Goal: Task Accomplishment & Management: Manage account settings

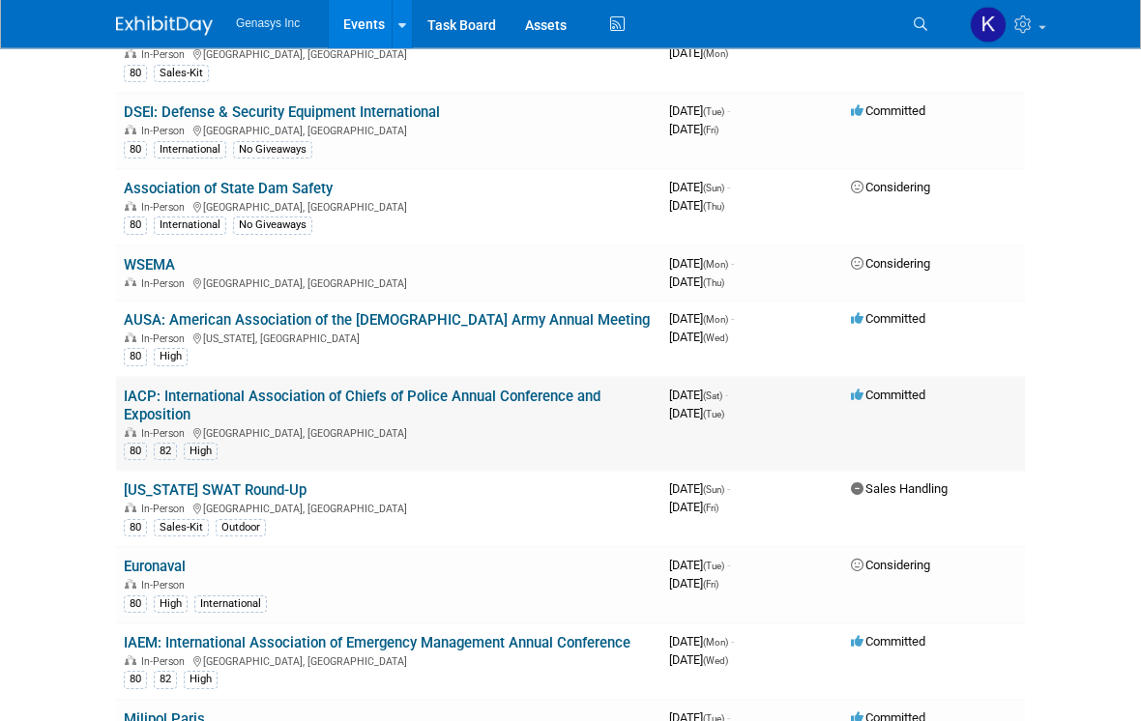
scroll to position [279, 0]
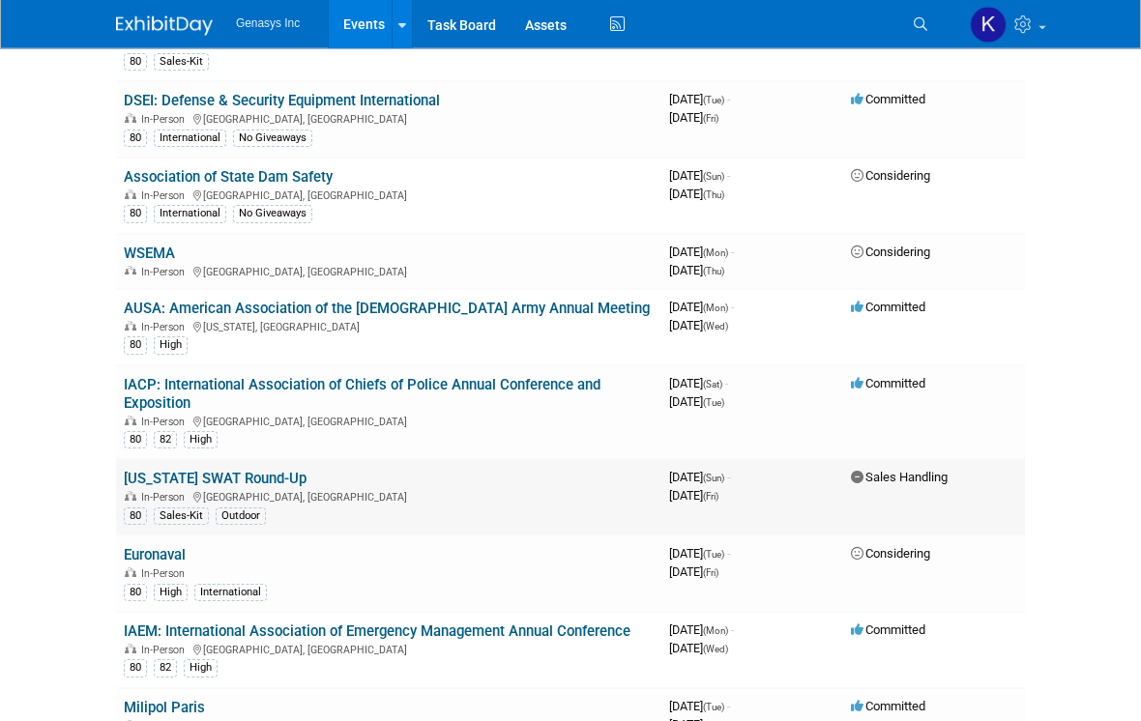
click at [240, 471] on link "[US_STATE] SWAT Round-Up" at bounding box center [215, 479] width 183 height 17
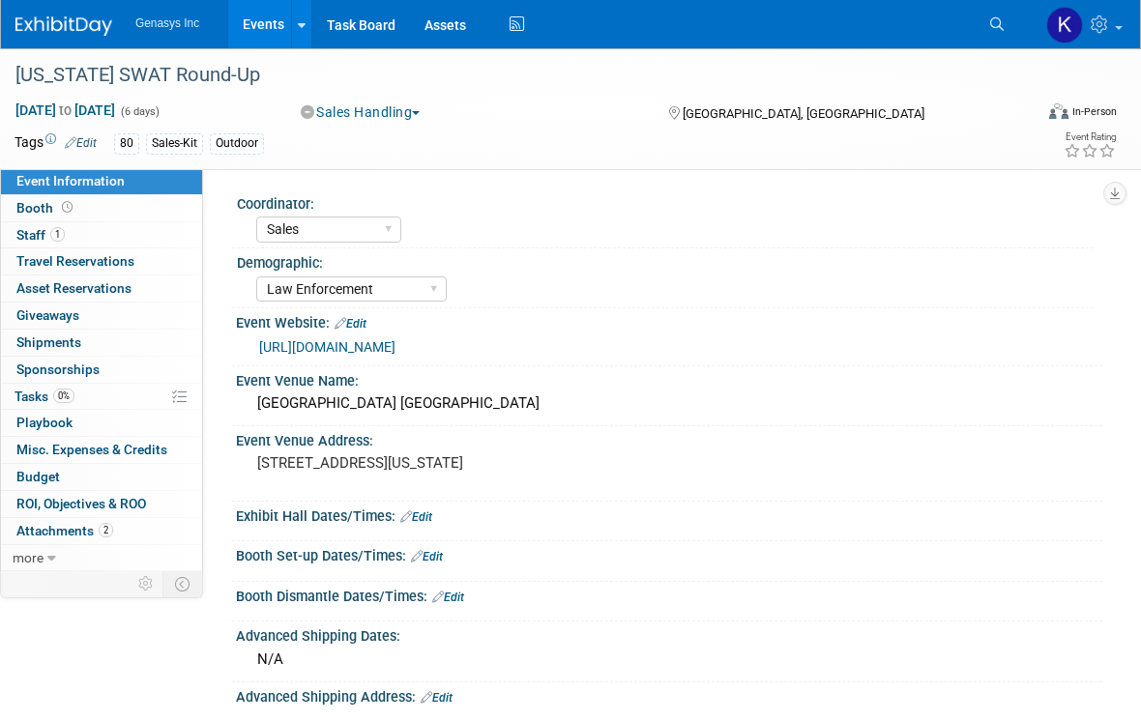
select select "Sales"
select select "Law Enforcement"
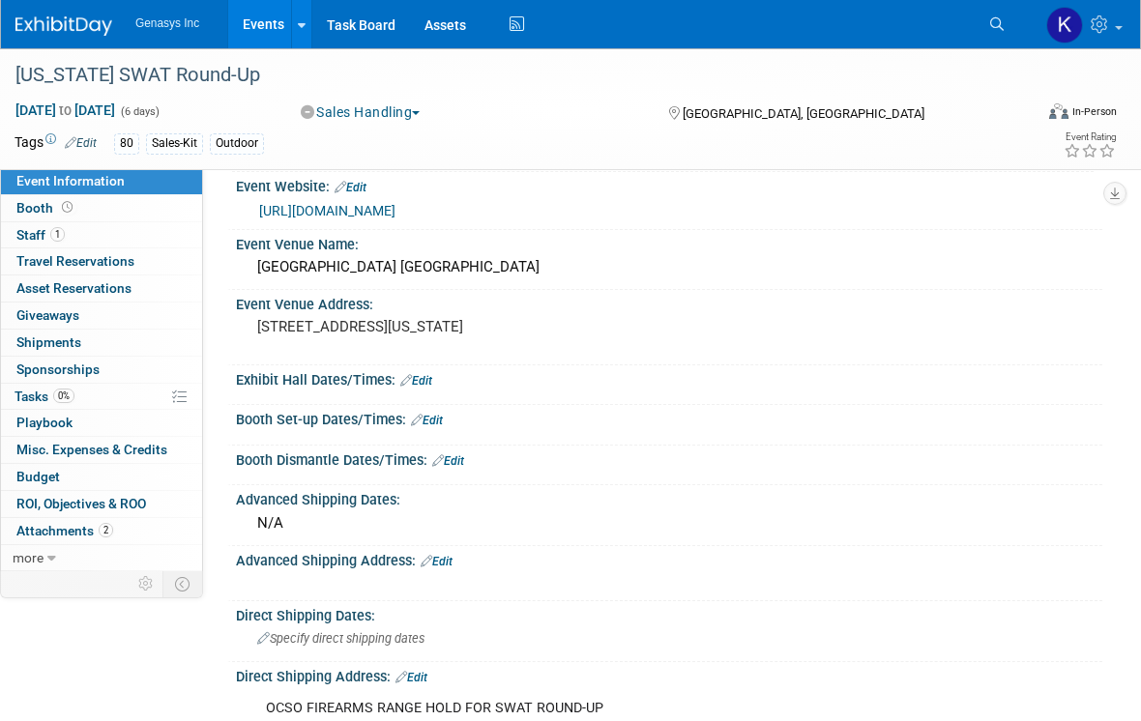
scroll to position [147, 0]
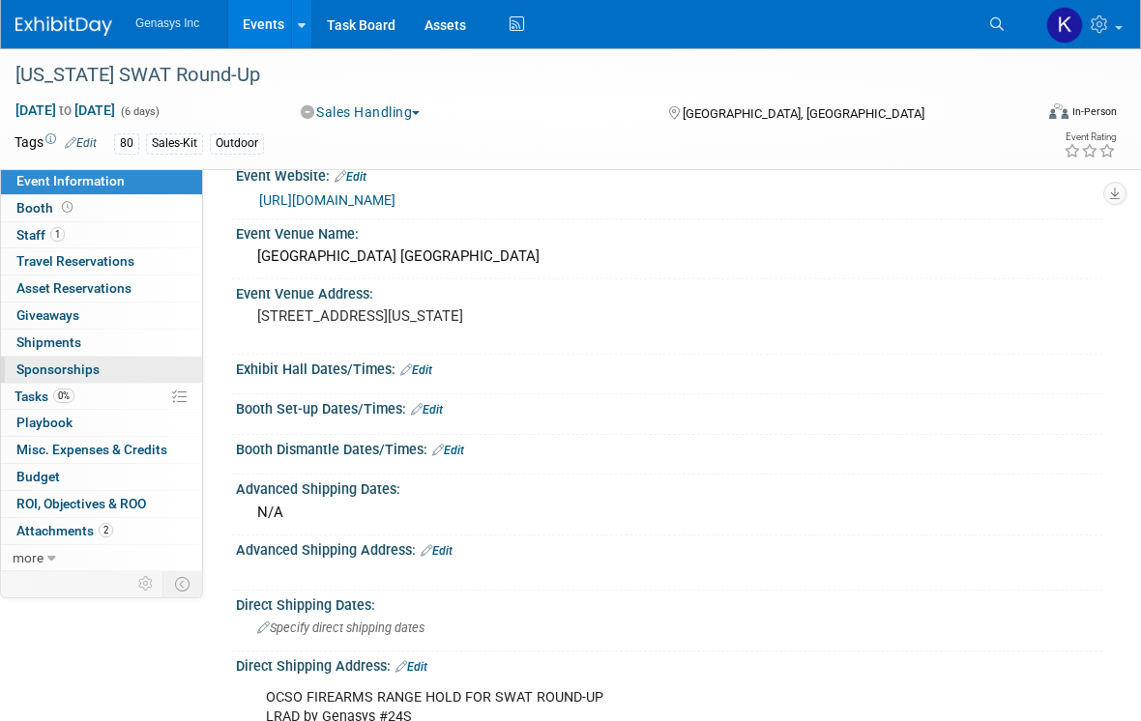
click at [115, 374] on link "0 Sponsorships 0" at bounding box center [101, 370] width 201 height 26
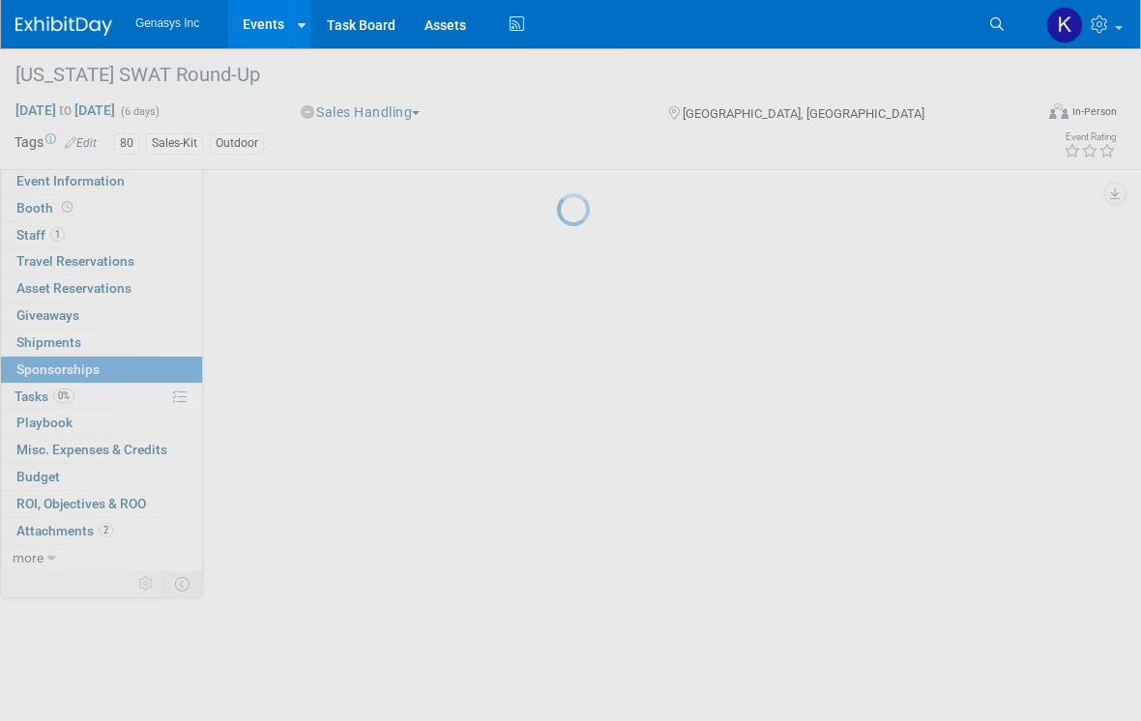
scroll to position [0, 0]
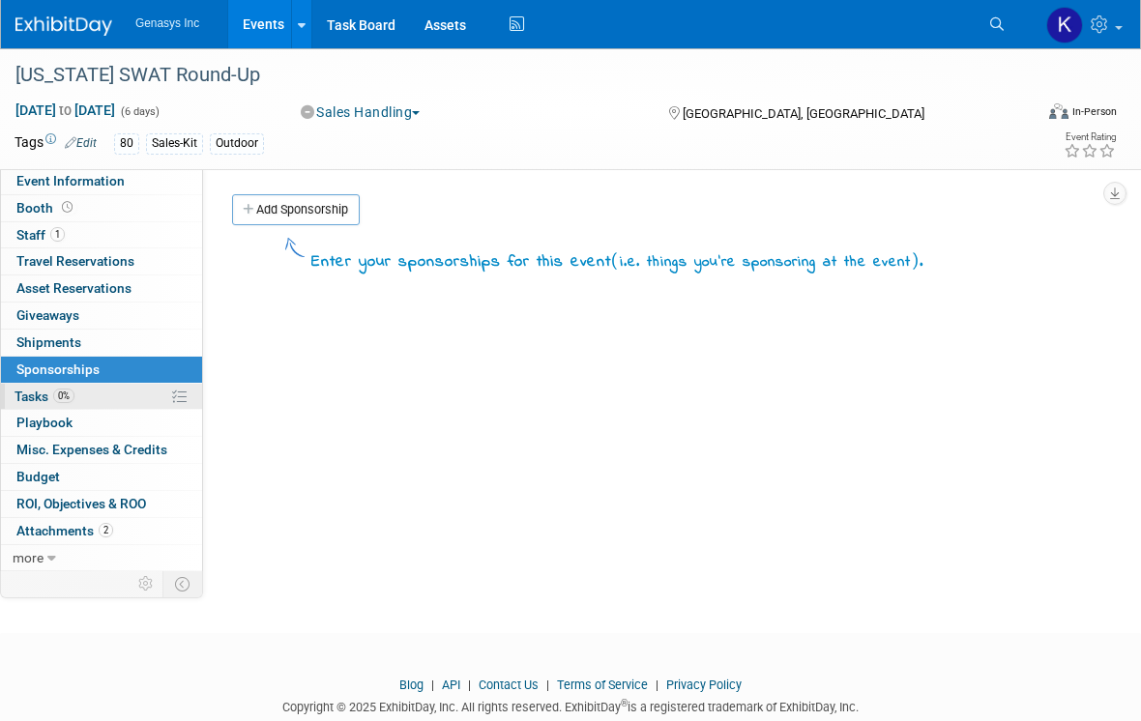
click at [135, 398] on link "0% Tasks 0%" at bounding box center [101, 397] width 201 height 26
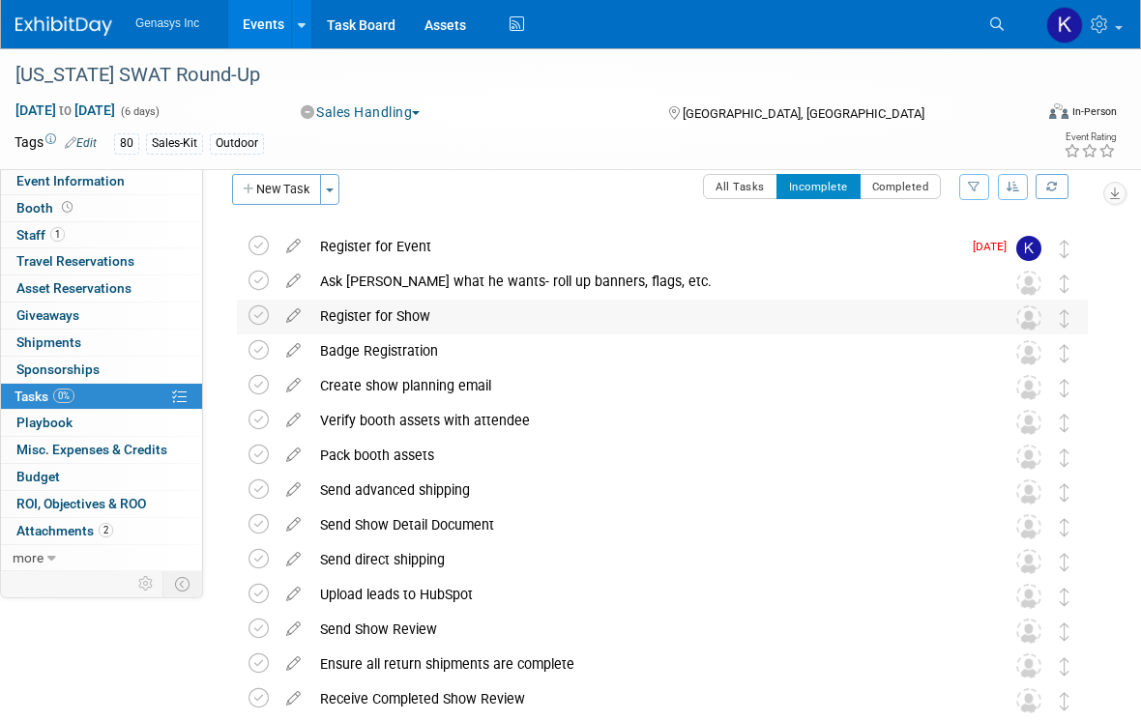
scroll to position [21, 0]
click at [1033, 247] on img at bounding box center [1028, 247] width 25 height 25
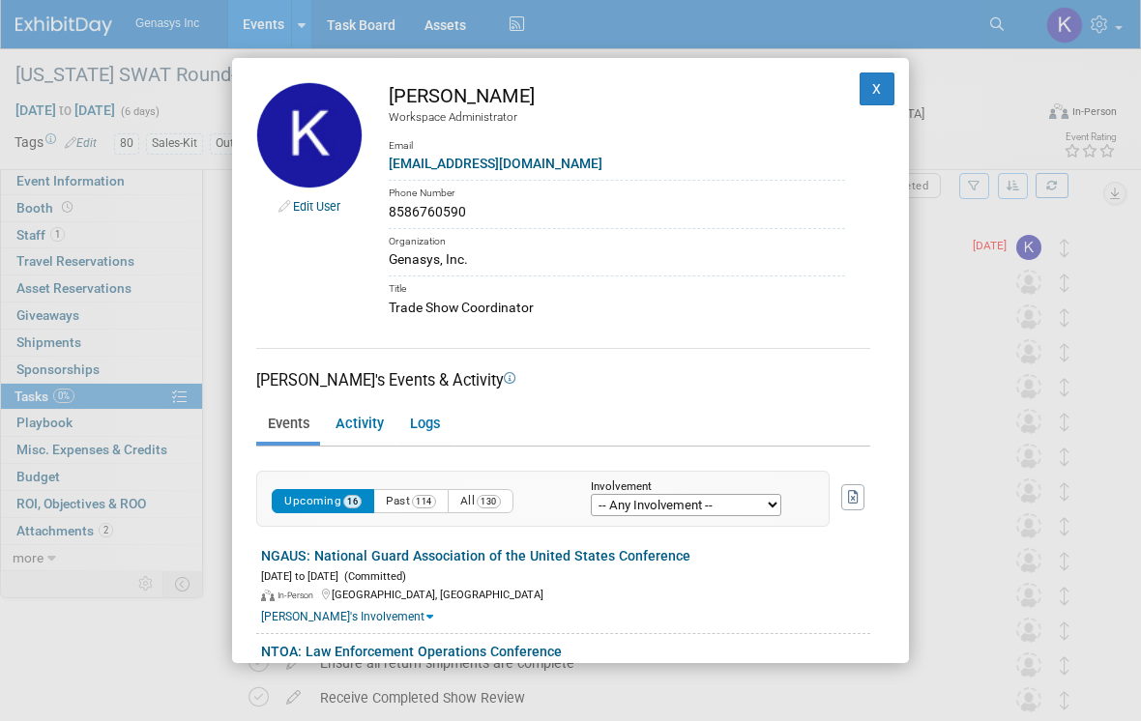
click at [1033, 249] on div "Edit User Kate Lawson Workspace Administrator Email klawson@genasys.com Phone N…" at bounding box center [570, 360] width 1141 height 721
click at [878, 86] on button "X" at bounding box center [876, 89] width 35 height 33
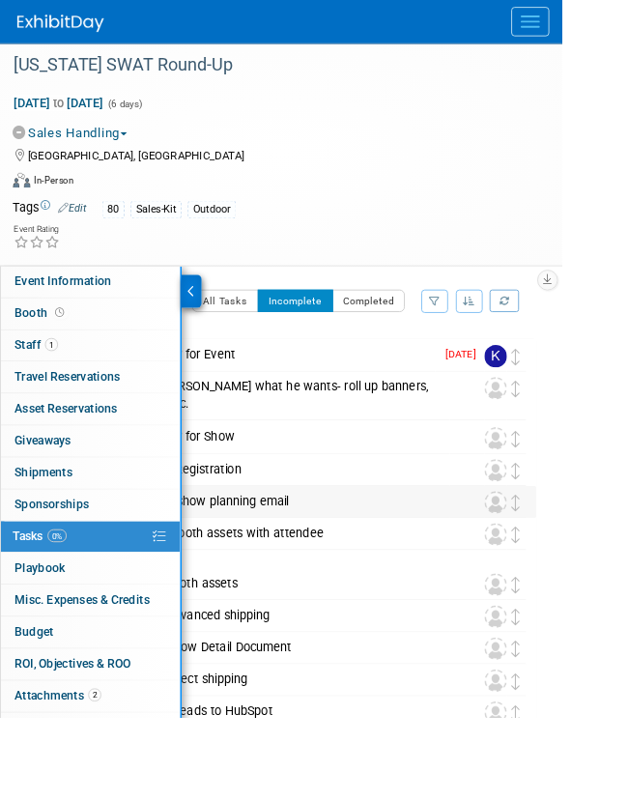
scroll to position [0, 0]
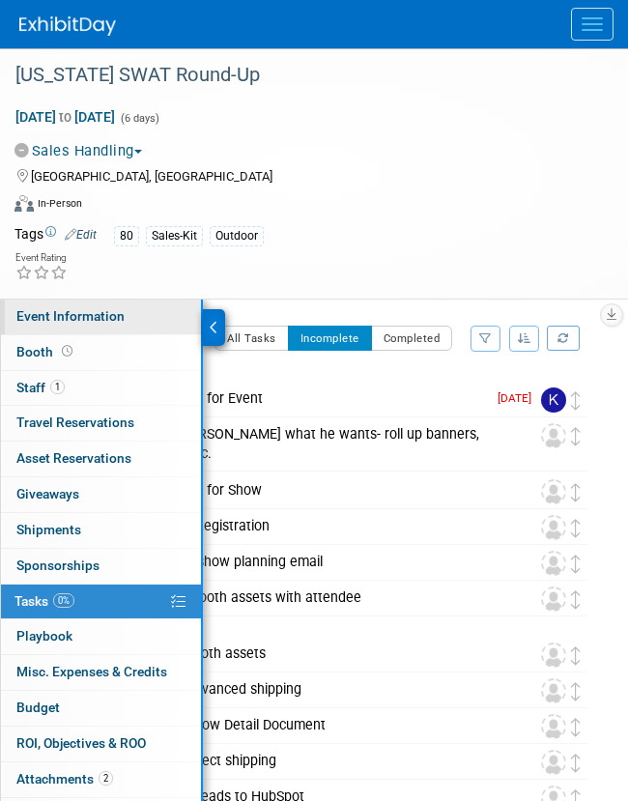
click at [136, 310] on link "Event Information" at bounding box center [101, 317] width 200 height 35
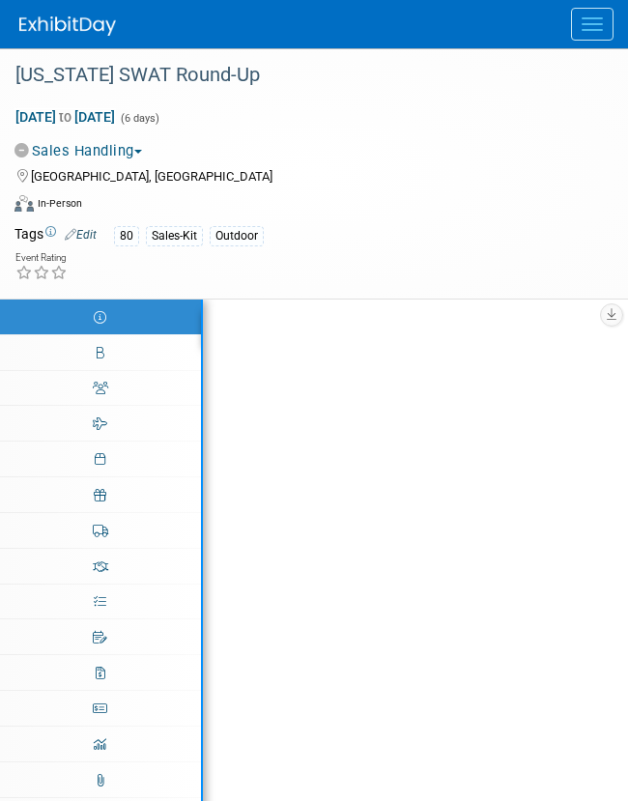
select select "Sales"
select select "Law Enforcement"
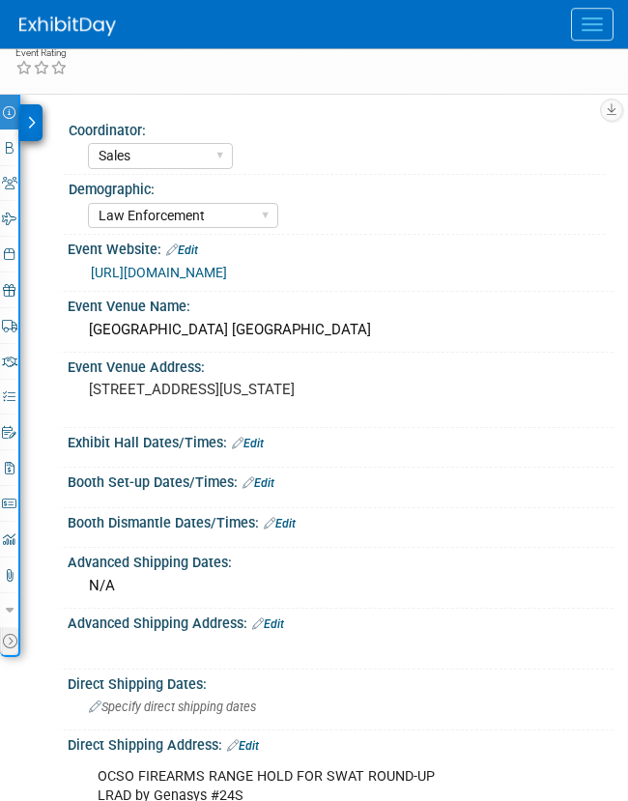
scroll to position [231, 0]
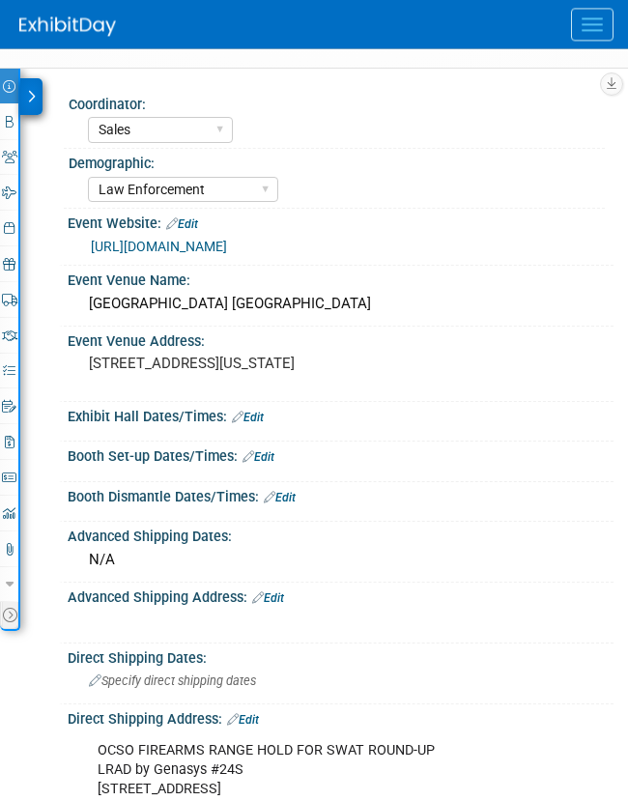
click at [258, 417] on link "Edit" at bounding box center [248, 418] width 32 height 14
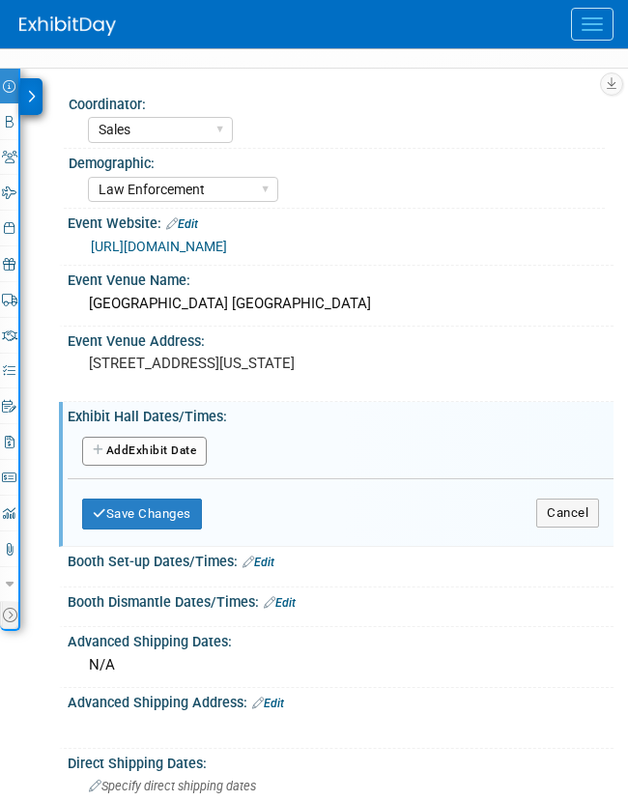
click at [179, 459] on button "Add Another Exhibit Date" at bounding box center [144, 451] width 125 height 29
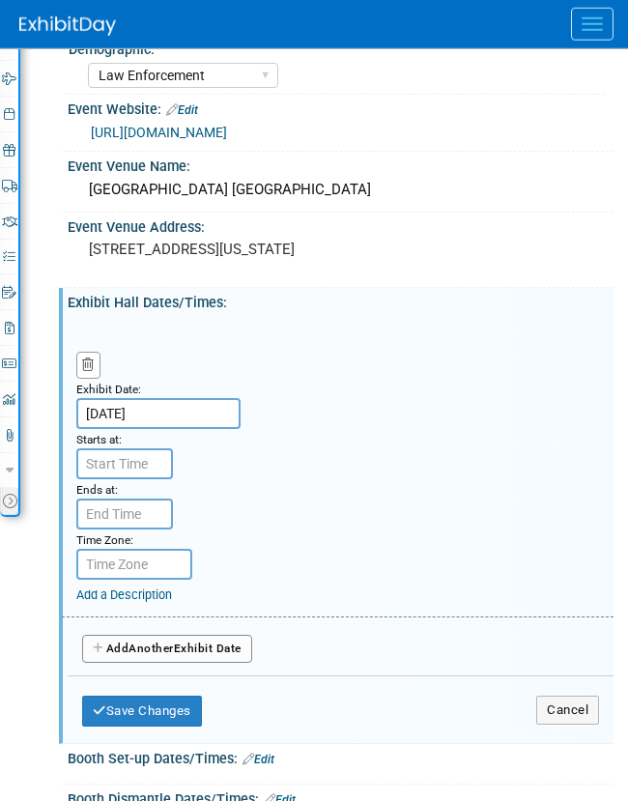
scroll to position [346, 0]
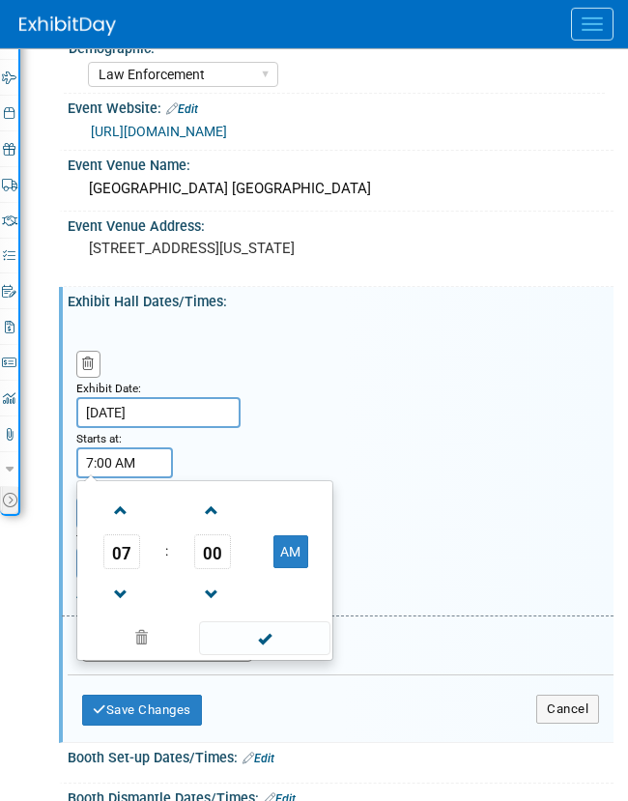
click at [128, 461] on input "7:00 AM" at bounding box center [124, 463] width 97 height 31
click at [125, 587] on span at bounding box center [121, 595] width 34 height 34
click at [279, 563] on button "AM" at bounding box center [291, 552] width 35 height 33
type input "5:00 PM"
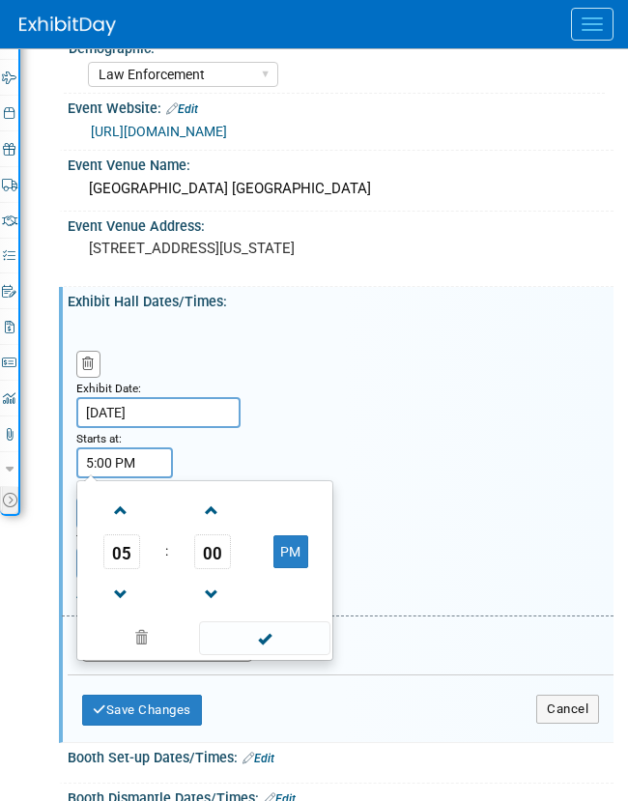
click at [268, 651] on span at bounding box center [264, 639] width 131 height 34
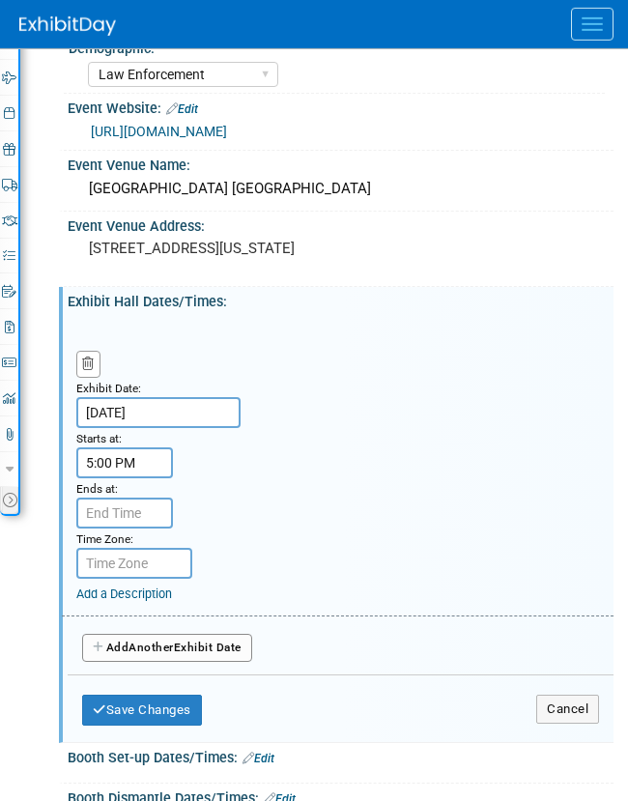
type input "7:00 PM"
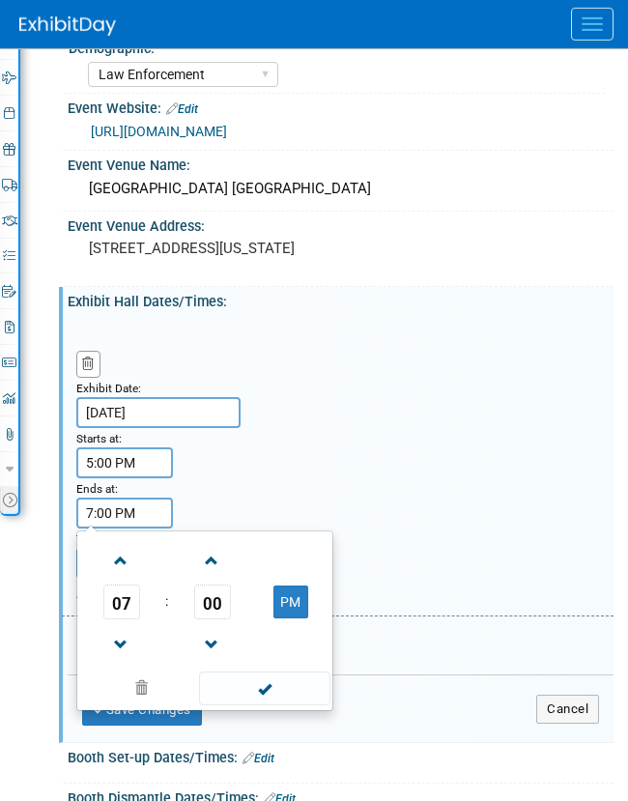
click at [160, 522] on input "7:00 PM" at bounding box center [124, 513] width 97 height 31
click at [222, 689] on span at bounding box center [264, 689] width 131 height 34
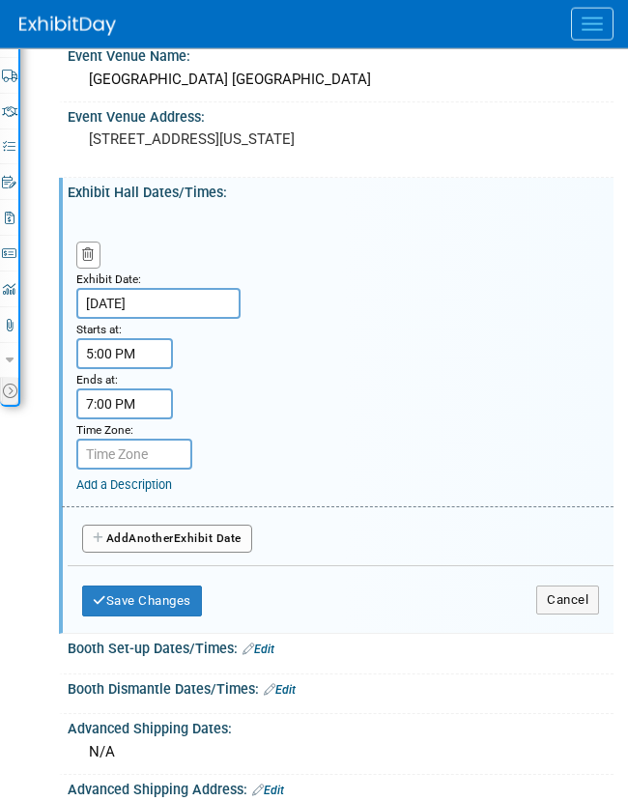
scroll to position [455, 0]
click at [194, 476] on div "Add a Description Description:" at bounding box center [345, 482] width 538 height 24
click at [158, 492] on link "Add a Description" at bounding box center [124, 485] width 96 height 15
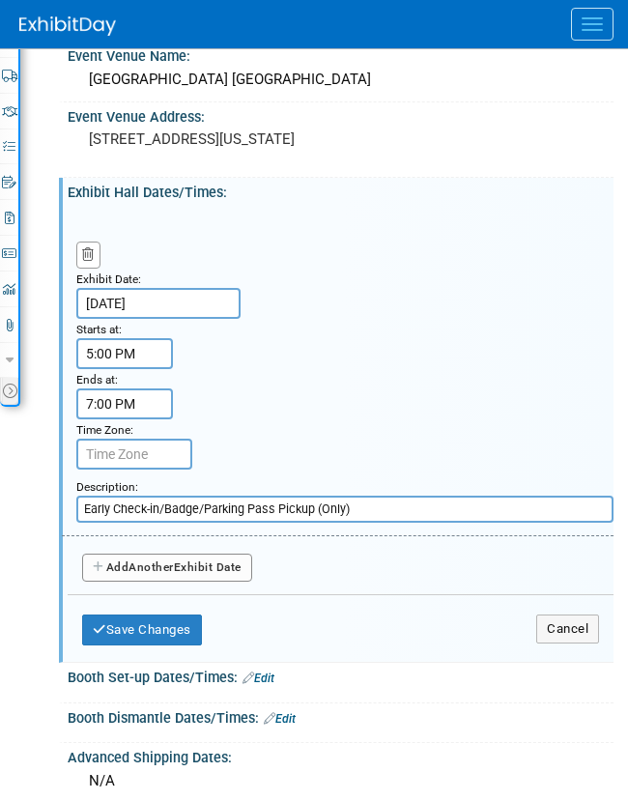
type input "Early Check-in/Badge/Parking Pass Pickup (Only)"
click at [151, 574] on span "Another" at bounding box center [151, 568] width 45 height 14
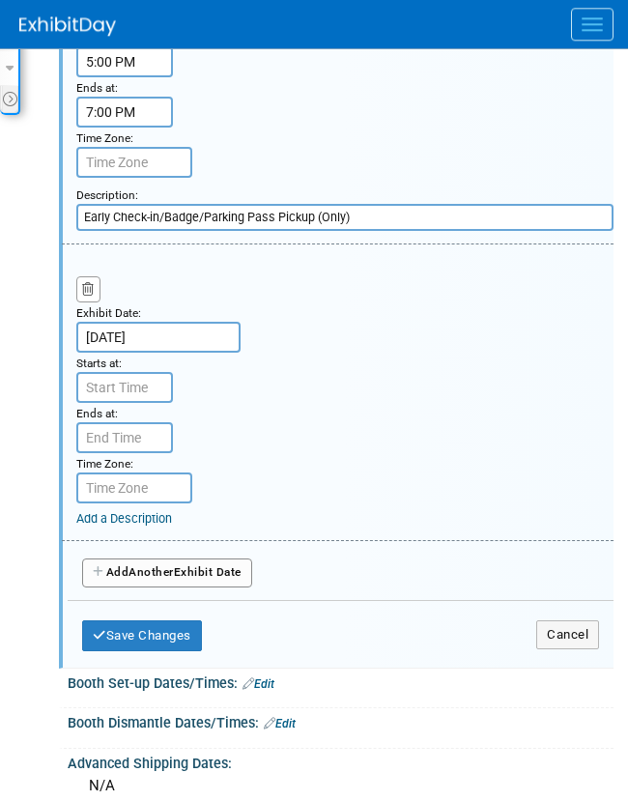
scroll to position [747, 0]
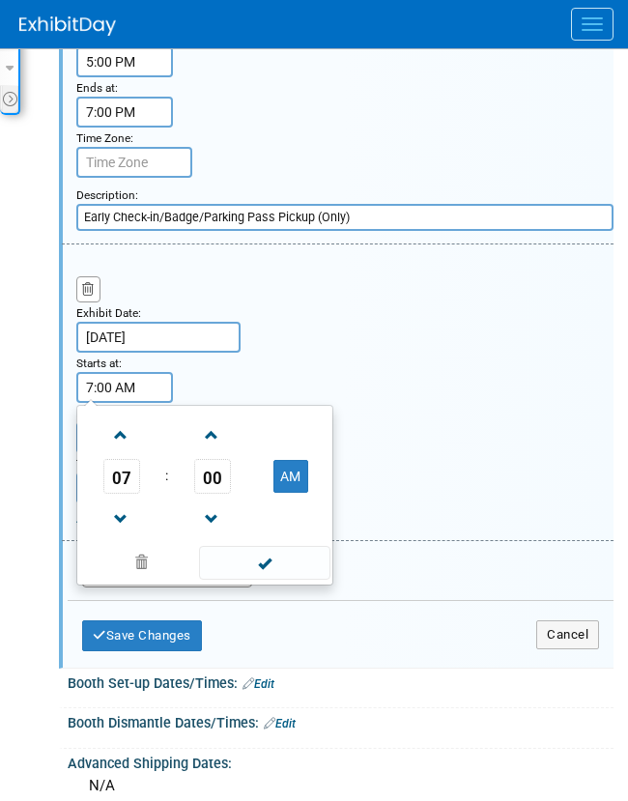
click at [116, 400] on input "7:00 AM" at bounding box center [124, 387] width 97 height 31
click at [123, 528] on span at bounding box center [121, 520] width 34 height 34
click at [131, 452] on span at bounding box center [121, 436] width 34 height 34
type input "8:00 AM"
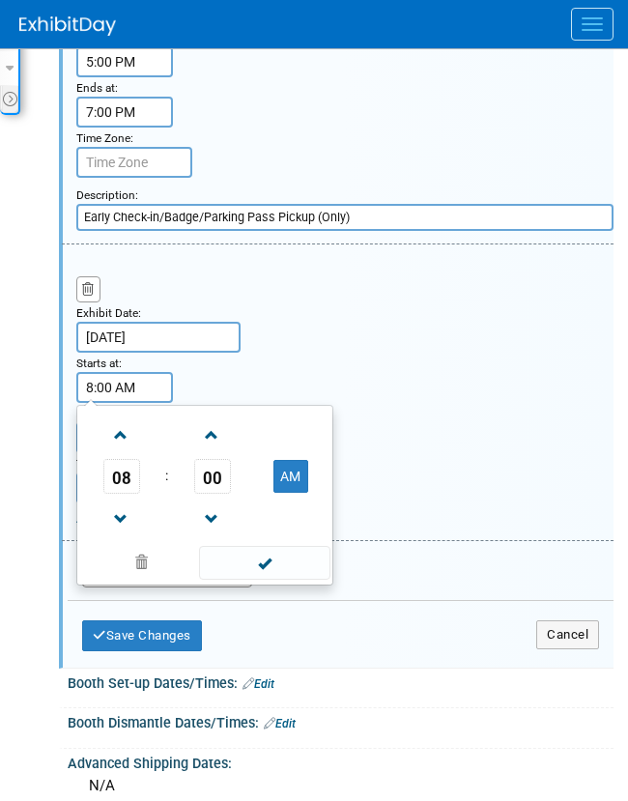
click at [275, 572] on span at bounding box center [264, 563] width 131 height 34
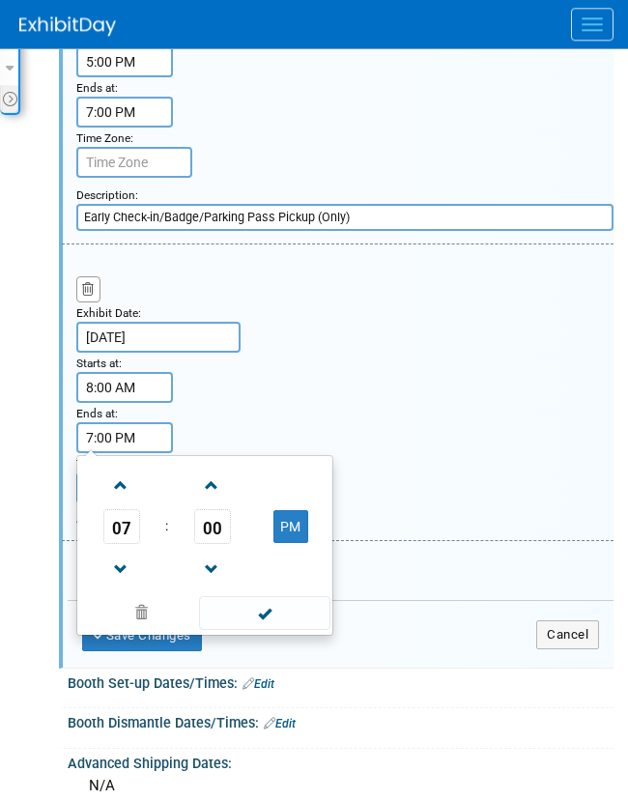
click at [130, 448] on input "7:00 PM" at bounding box center [124, 437] width 97 height 31
click at [122, 544] on span "07" at bounding box center [121, 526] width 37 height 35
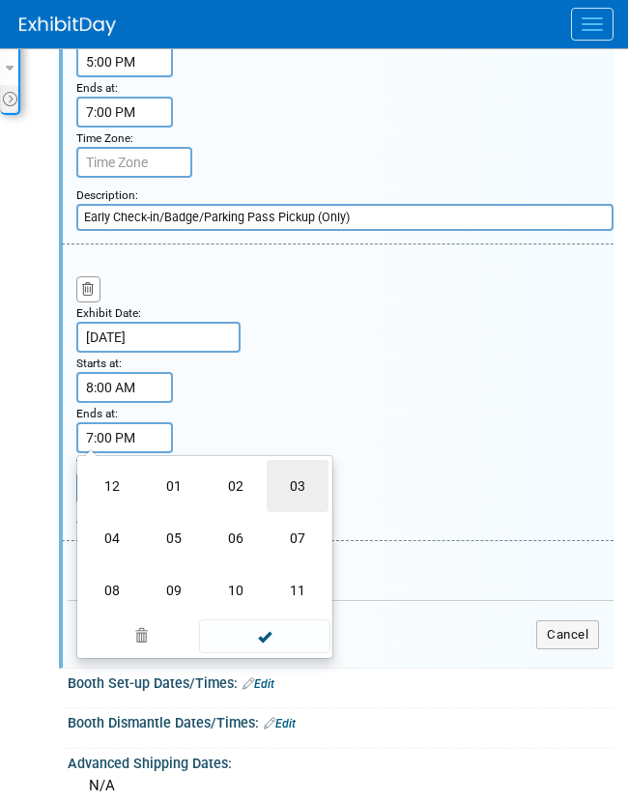
click at [285, 501] on td "03" at bounding box center [298, 486] width 62 height 52
type input "3:00 PM"
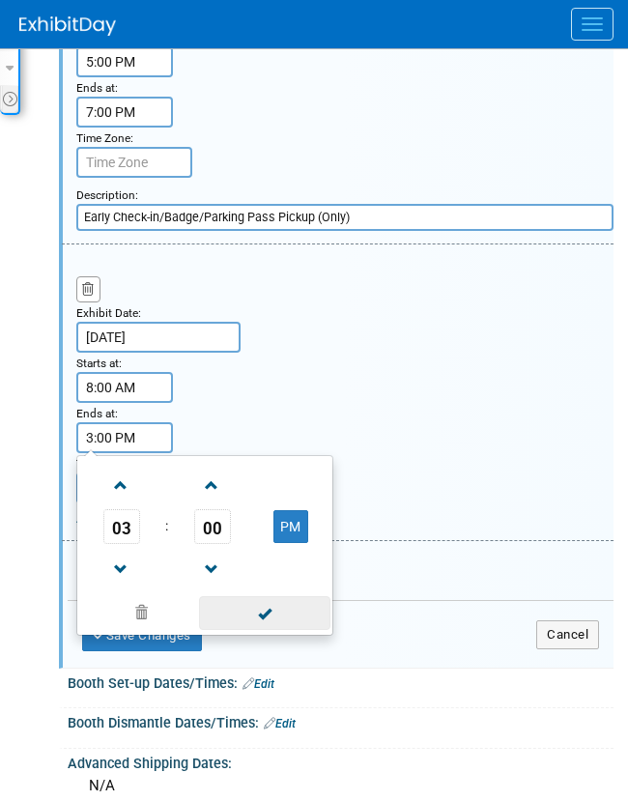
click at [233, 622] on span at bounding box center [264, 613] width 131 height 34
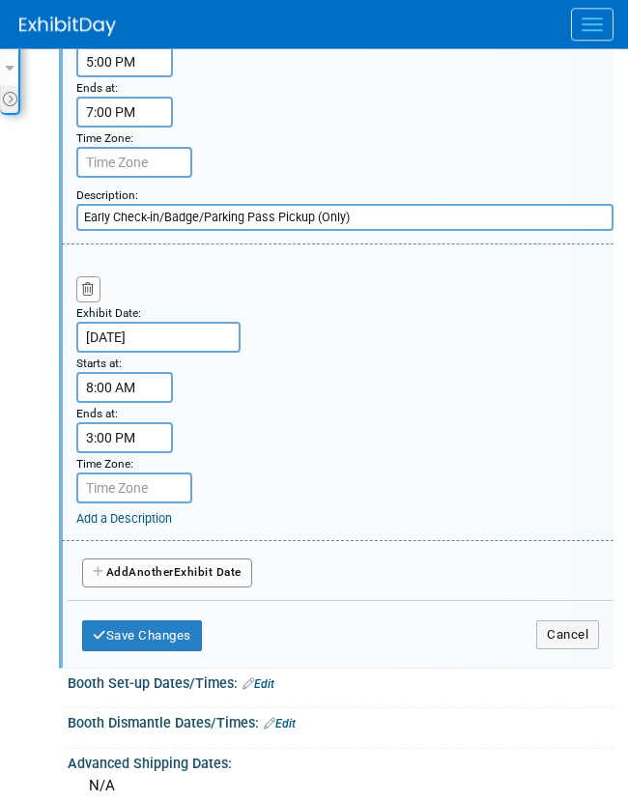
click at [155, 526] on link "Add a Description" at bounding box center [124, 518] width 96 height 15
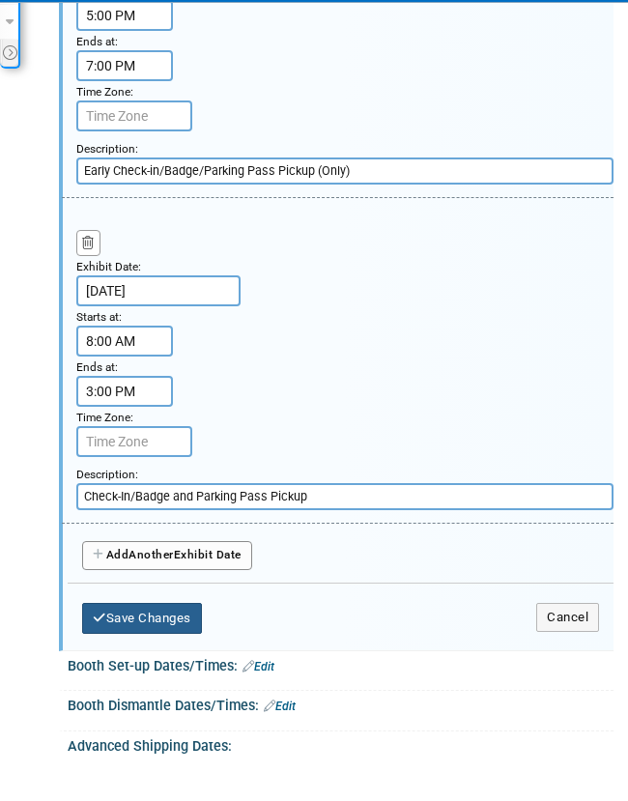
type input "Check-In/Badge and Parking Pass Pickup"
click at [142, 650] on button "Save Changes" at bounding box center [142, 665] width 120 height 31
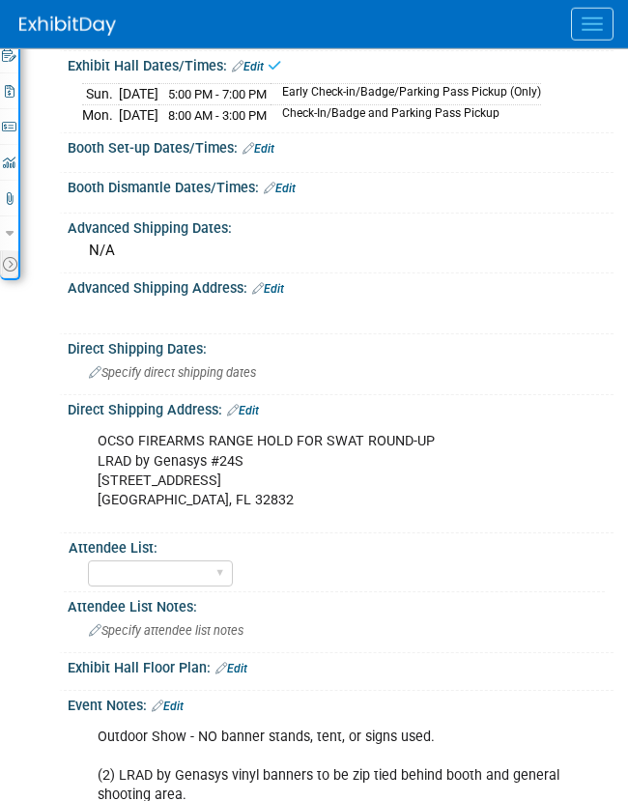
scroll to position [561, 0]
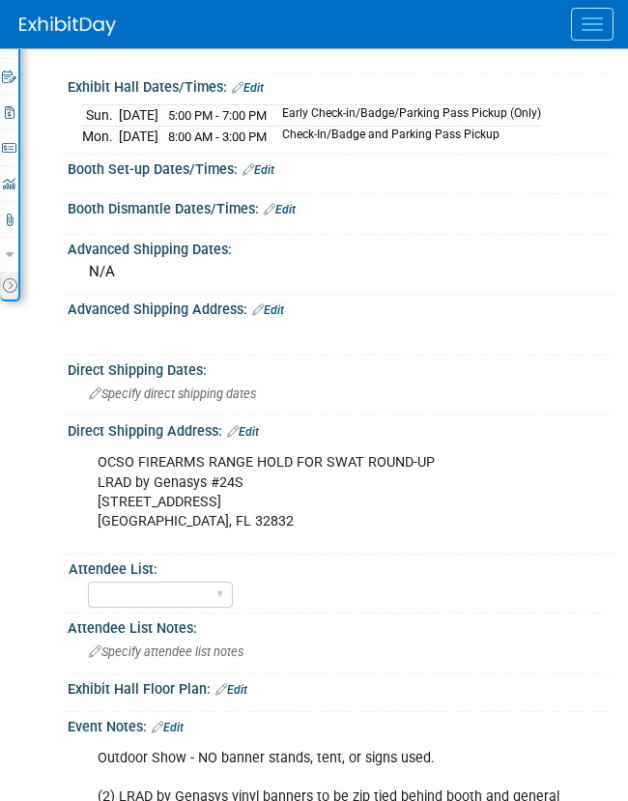
click at [273, 177] on link "Edit" at bounding box center [259, 170] width 32 height 14
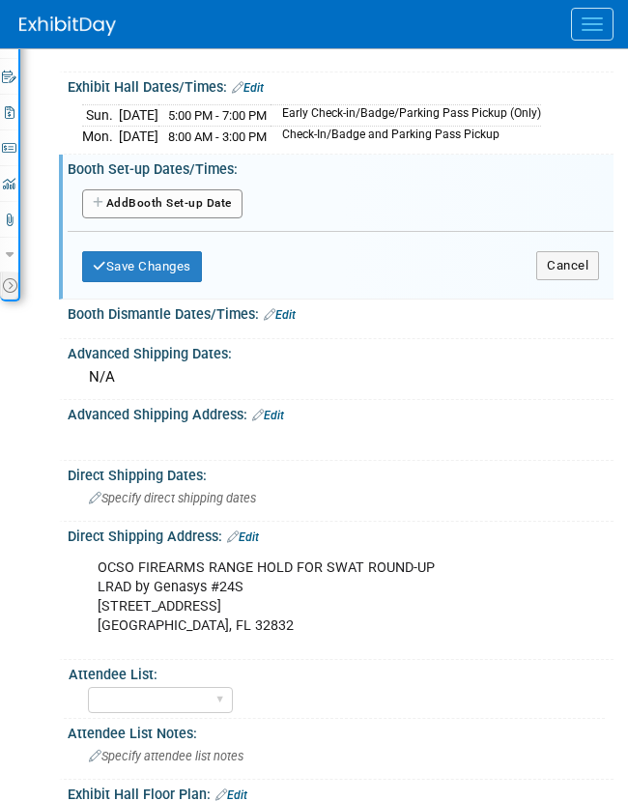
click at [181, 218] on button "Add Another Booth Set-up Date" at bounding box center [162, 203] width 160 height 29
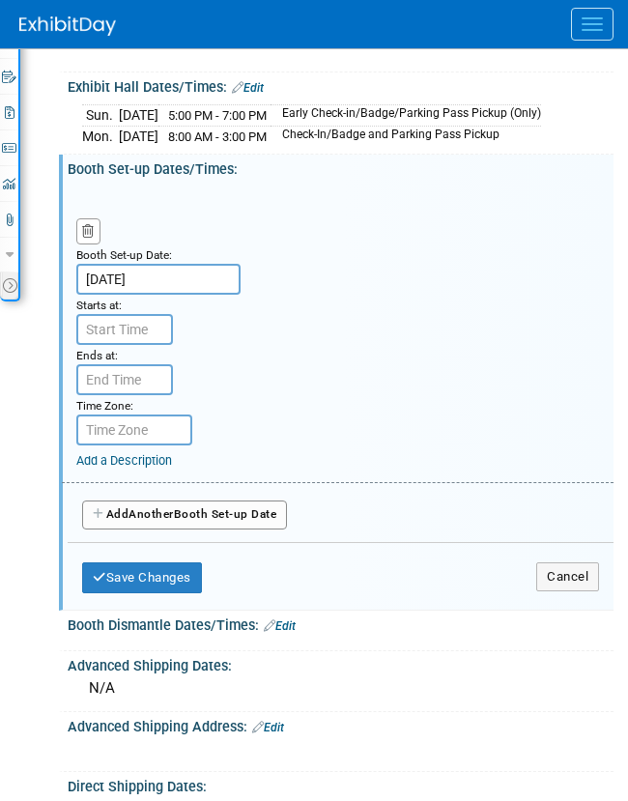
click at [153, 295] on input "Nov 2, 2025" at bounding box center [158, 279] width 164 height 31
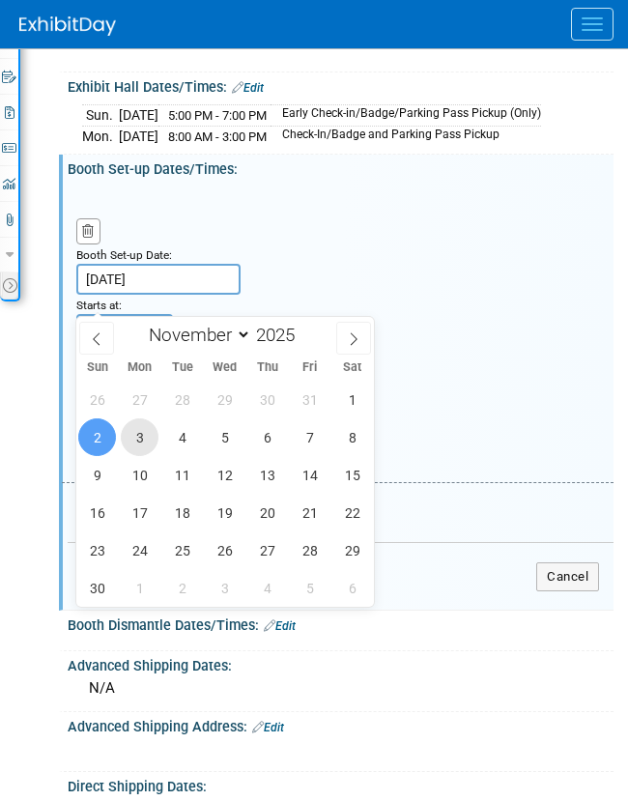
click at [143, 443] on span "3" at bounding box center [140, 438] width 38 height 38
type input "Nov 3, 2025"
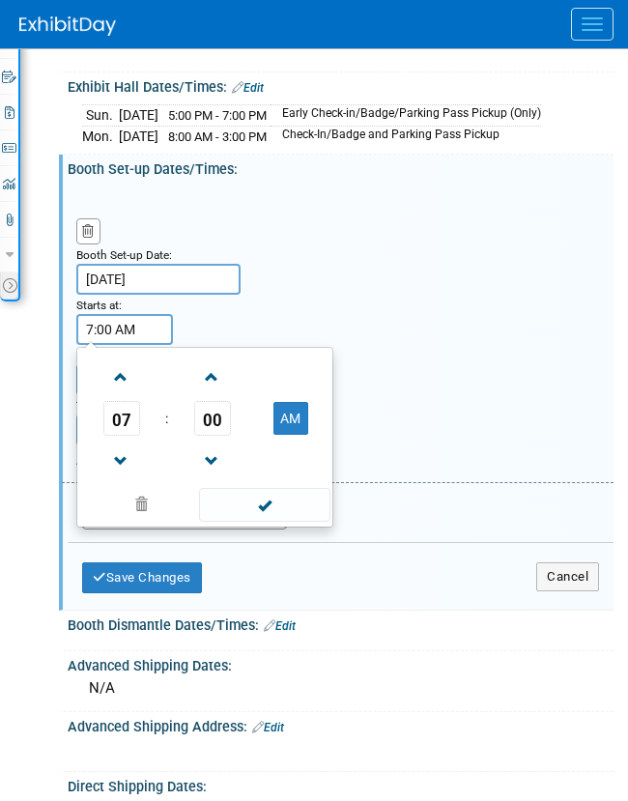
click at [107, 345] on input "7:00 AM" at bounding box center [124, 329] width 97 height 31
click at [127, 394] on span at bounding box center [121, 378] width 34 height 34
type input "8:00 AM"
click at [247, 515] on span at bounding box center [264, 505] width 131 height 34
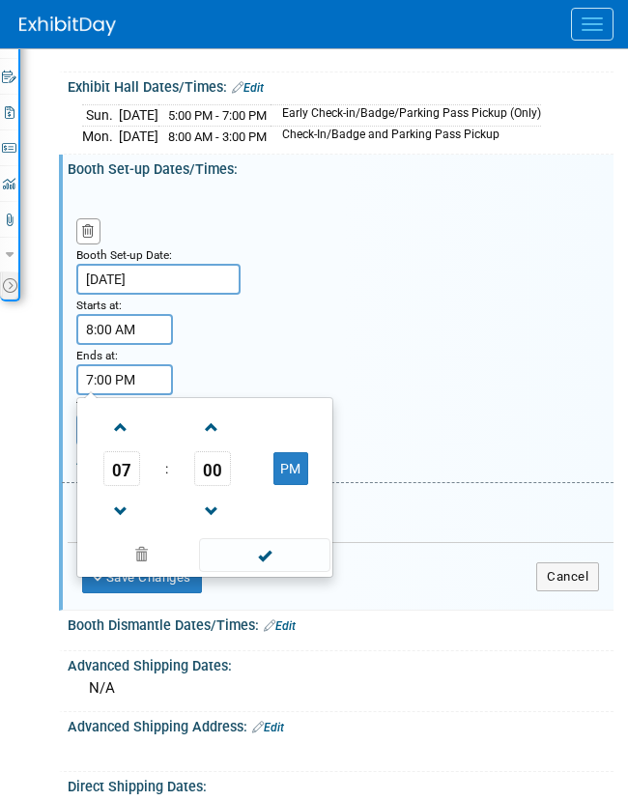
click at [137, 395] on input "7:00 PM" at bounding box center [124, 379] width 97 height 31
click at [117, 486] on span "07" at bounding box center [121, 468] width 37 height 35
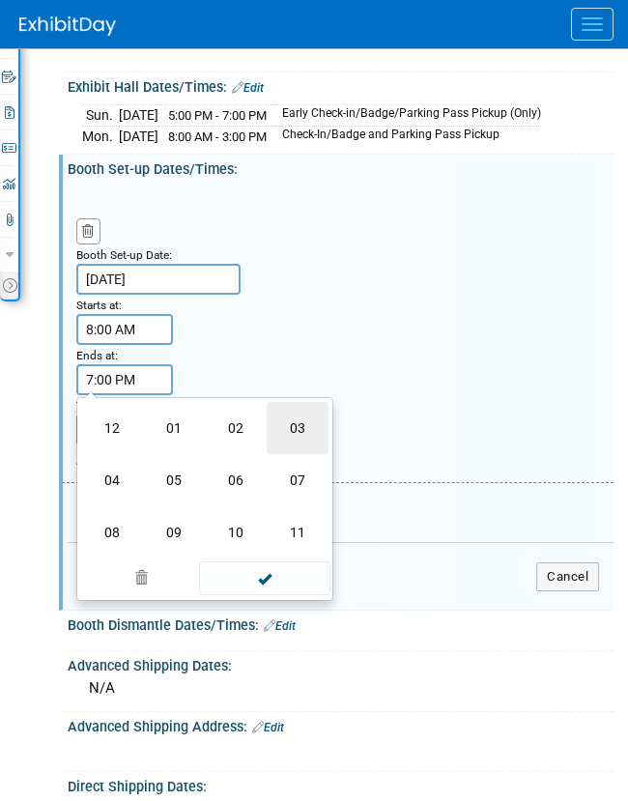
click at [312, 454] on td "03" at bounding box center [298, 428] width 62 height 52
type input "3:00 PM"
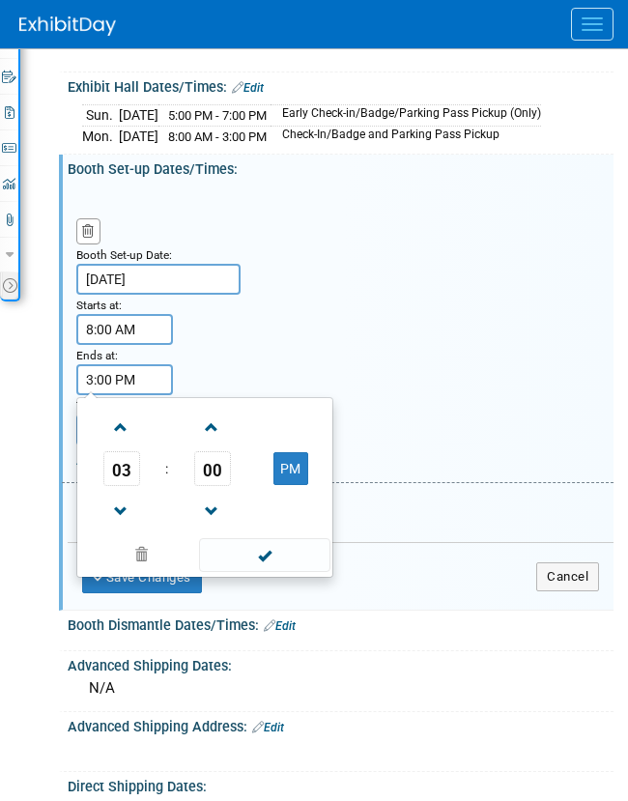
click at [255, 568] on span at bounding box center [264, 555] width 131 height 34
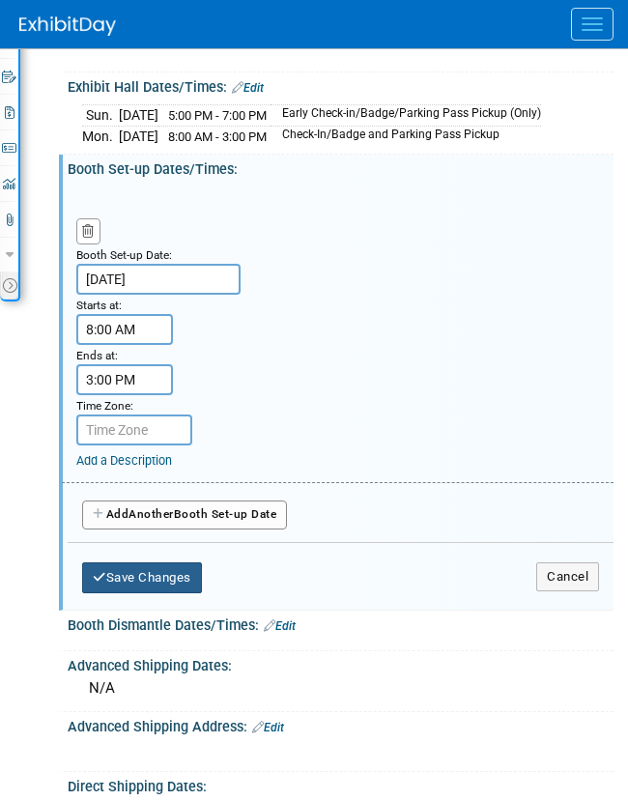
click at [150, 594] on button "Save Changes" at bounding box center [142, 578] width 120 height 31
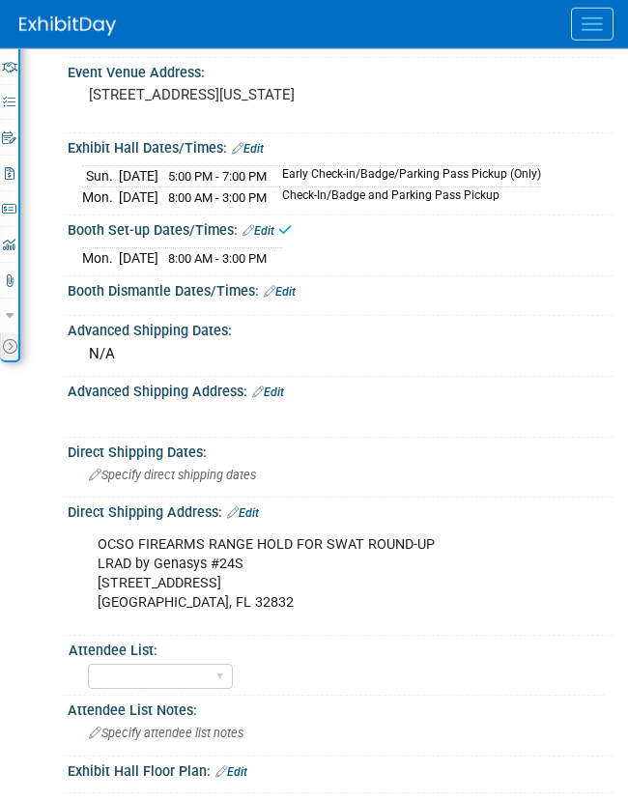
scroll to position [464, 0]
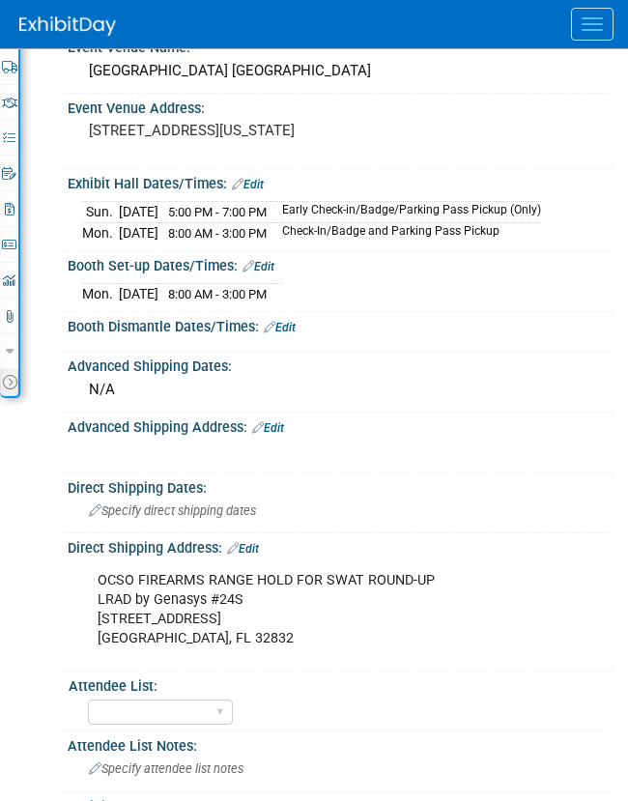
click at [255, 185] on link "Edit" at bounding box center [248, 185] width 32 height 14
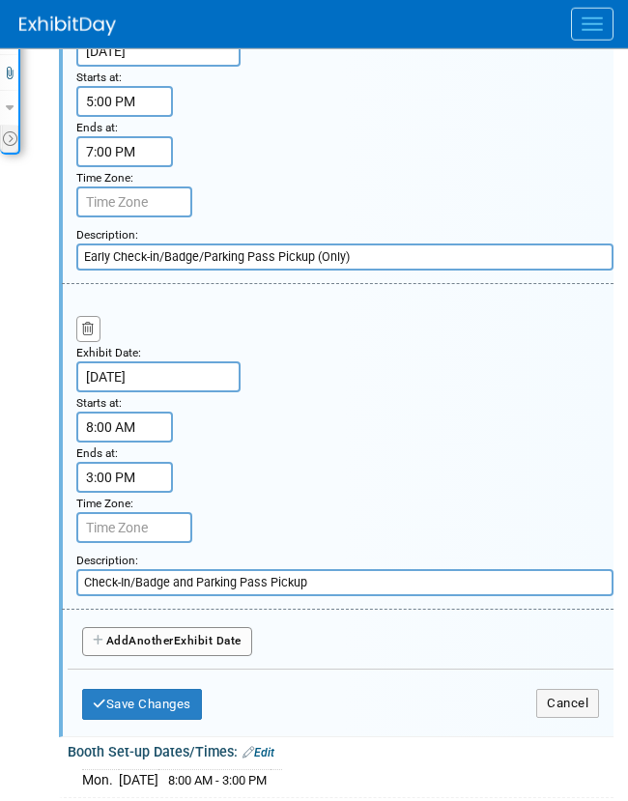
scroll to position [843, 0]
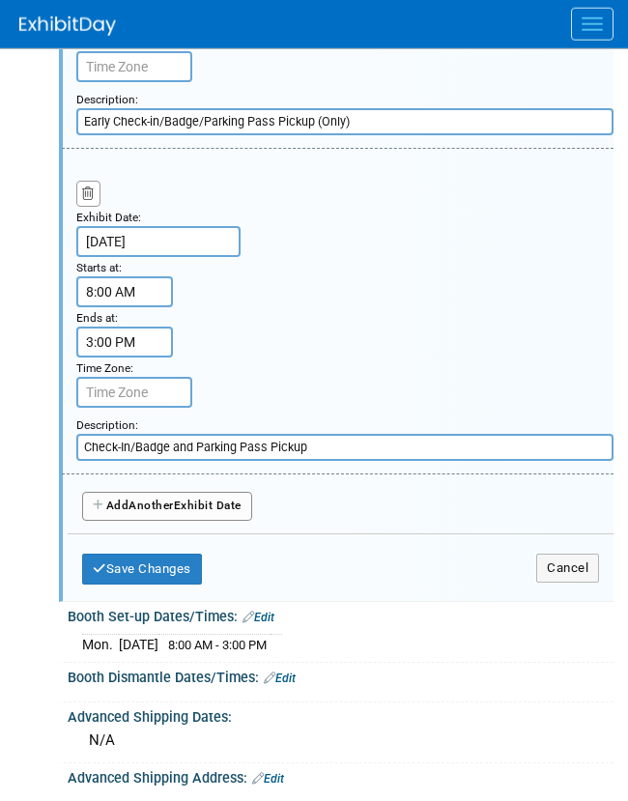
click at [156, 521] on button "Add Another Exhibit Date" at bounding box center [167, 506] width 170 height 29
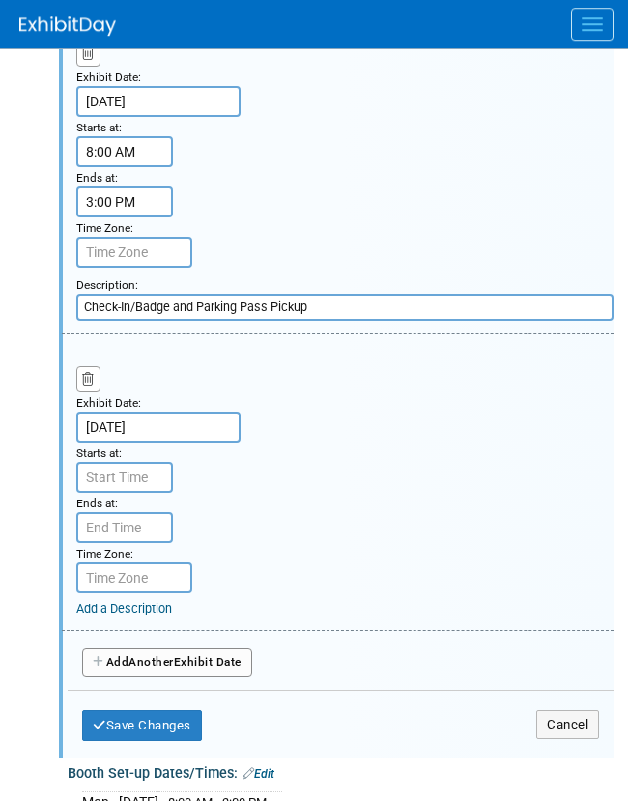
scroll to position [983, 0]
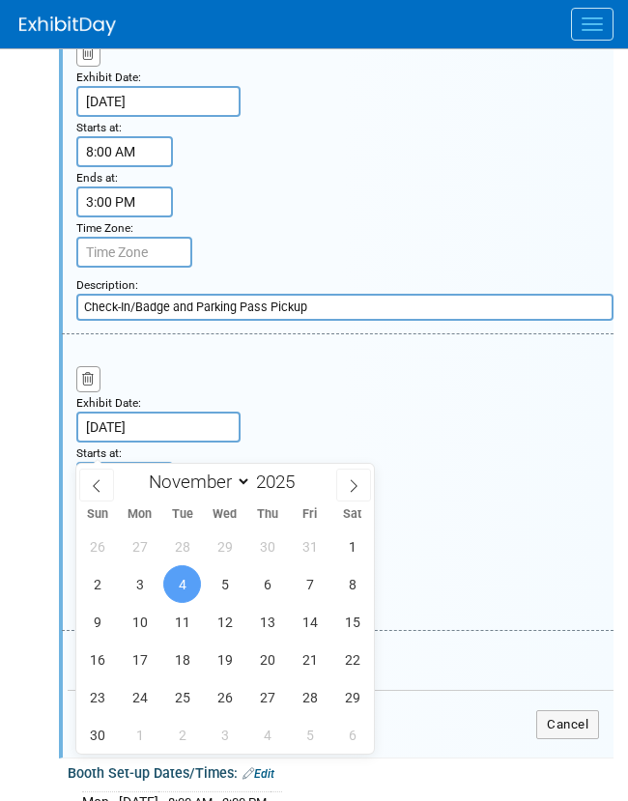
click at [241, 389] on div "Exhibit Date: Nov 4, 2025 Starts at: Ends at: Time Zone: Apply to all Add a Des…" at bounding box center [338, 483] width 552 height 297
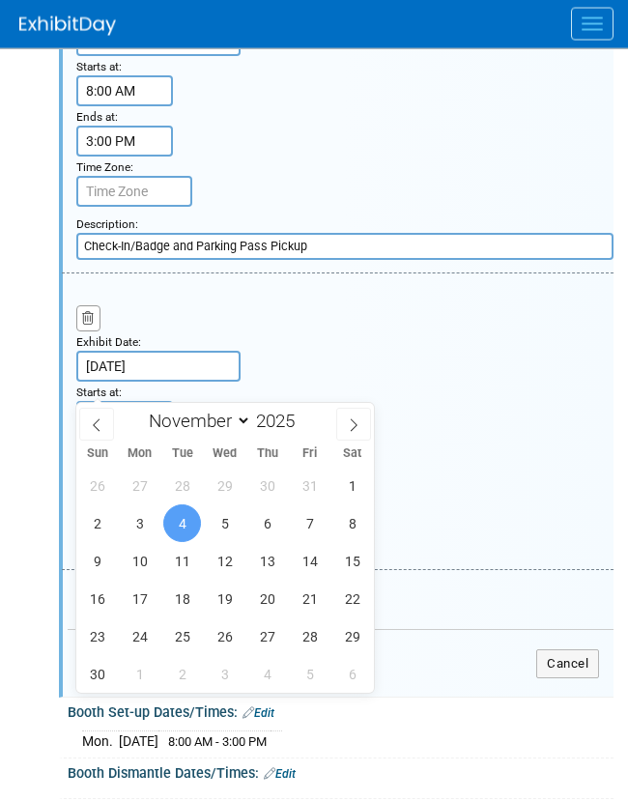
scroll to position [1044, 0]
click at [243, 359] on div "Exhibit Date: Nov 4, 2025" at bounding box center [158, 357] width 193 height 50
click at [340, 325] on div "Exhibit Date: Nov 4, 2025 Starts at: Ends at: Time Zone: Apply to all Add a Des…" at bounding box center [338, 422] width 552 height 297
click at [430, 486] on div "Exhibit Date: Nov 4, 2025 Starts at: Ends at: Time Zone: Apply to all Add a Des…" at bounding box center [338, 422] width 552 height 297
click at [185, 526] on span "4" at bounding box center [182, 524] width 38 height 38
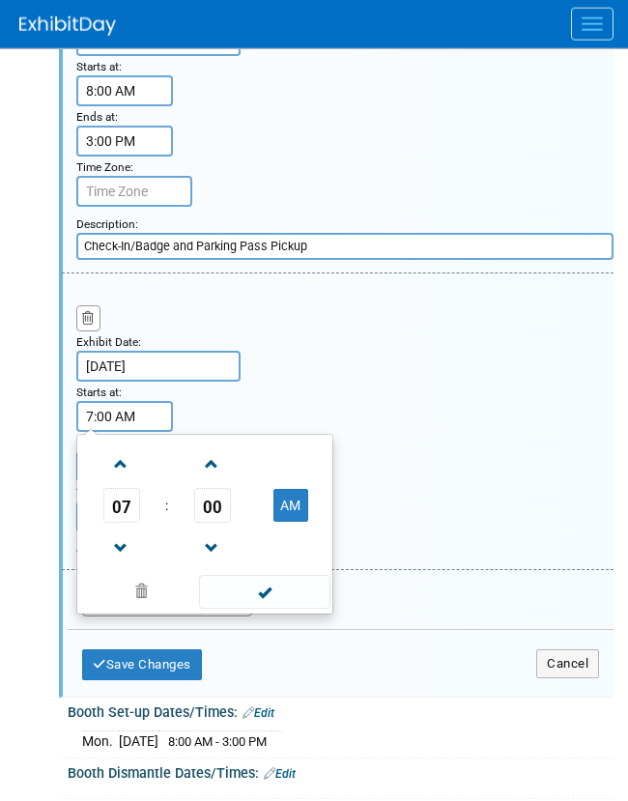
click at [140, 432] on input "7:00 AM" at bounding box center [124, 416] width 97 height 31
click at [123, 481] on span at bounding box center [121, 465] width 34 height 34
type input "8:00 AM"
click at [276, 609] on span at bounding box center [264, 592] width 131 height 34
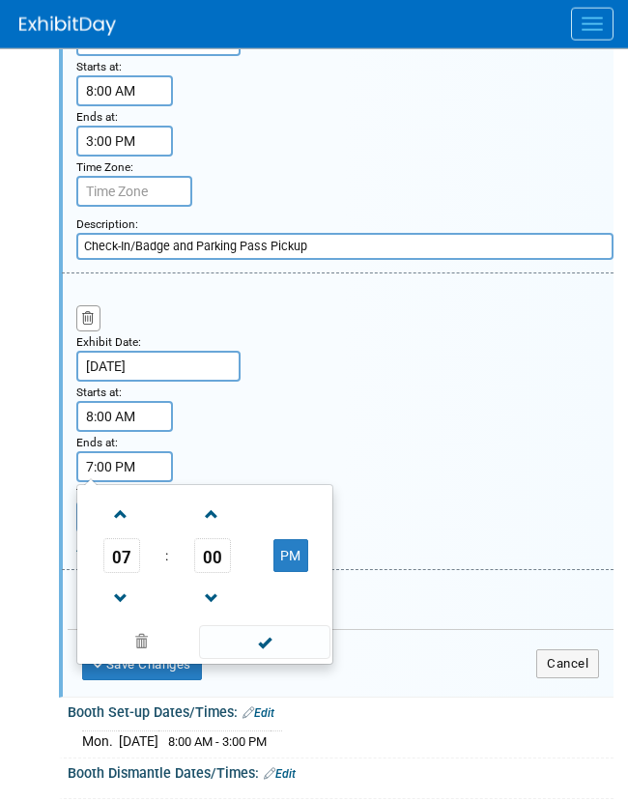
click at [124, 482] on input "7:00 PM" at bounding box center [124, 466] width 97 height 31
click at [122, 573] on span "07" at bounding box center [121, 555] width 37 height 35
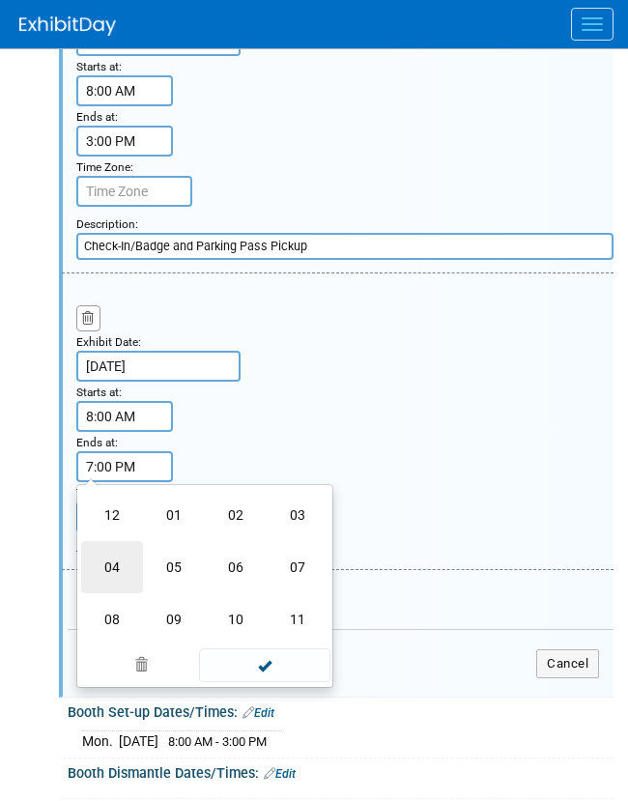
click at [125, 587] on td "04" at bounding box center [112, 567] width 62 height 52
type input "4:00 PM"
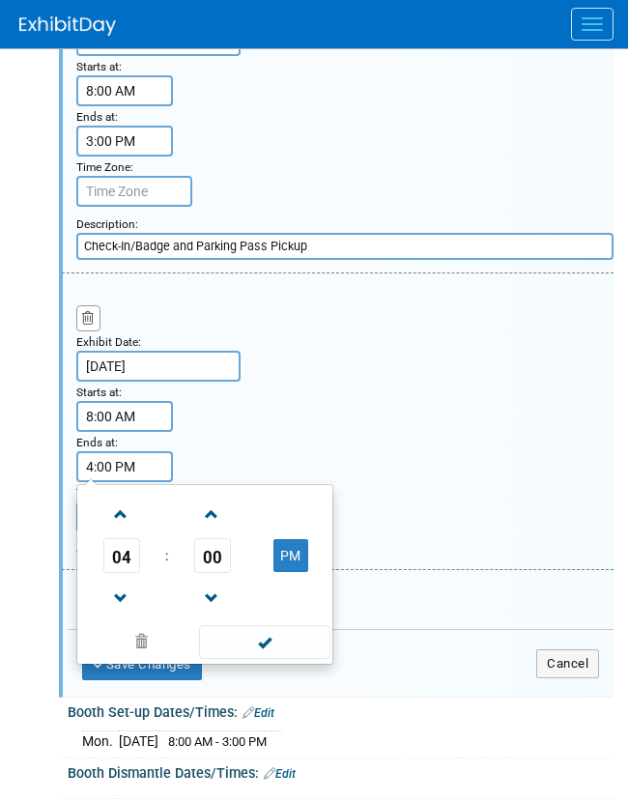
click at [250, 659] on span at bounding box center [264, 643] width 131 height 34
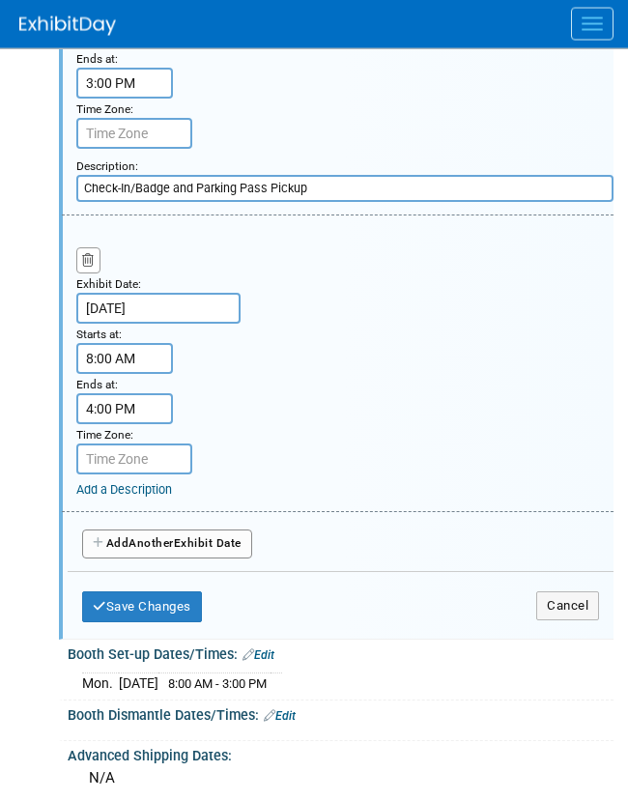
scroll to position [1102, 0]
click at [146, 512] on div "Exhibit Date: Nov 4, 2025 Starts at: 8:00 AM Ends at: 4:00 PM Time Zone: Apply …" at bounding box center [338, 364] width 552 height 297
click at [148, 497] on link "Add a Description" at bounding box center [124, 489] width 96 height 15
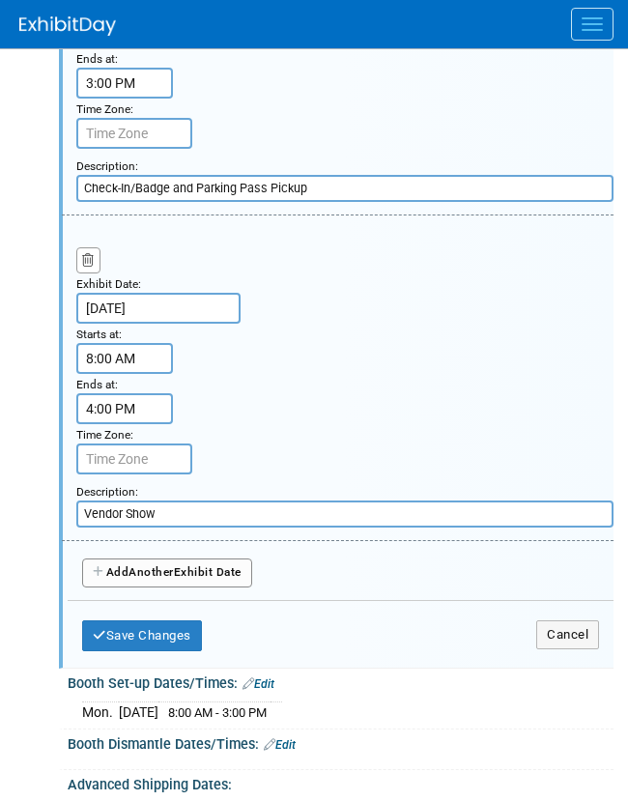
paste input "- Updated information on Exhibit Day, Event Document, and Playbook"
type input "Vendor Show"
click at [169, 579] on span "Another" at bounding box center [151, 573] width 45 height 14
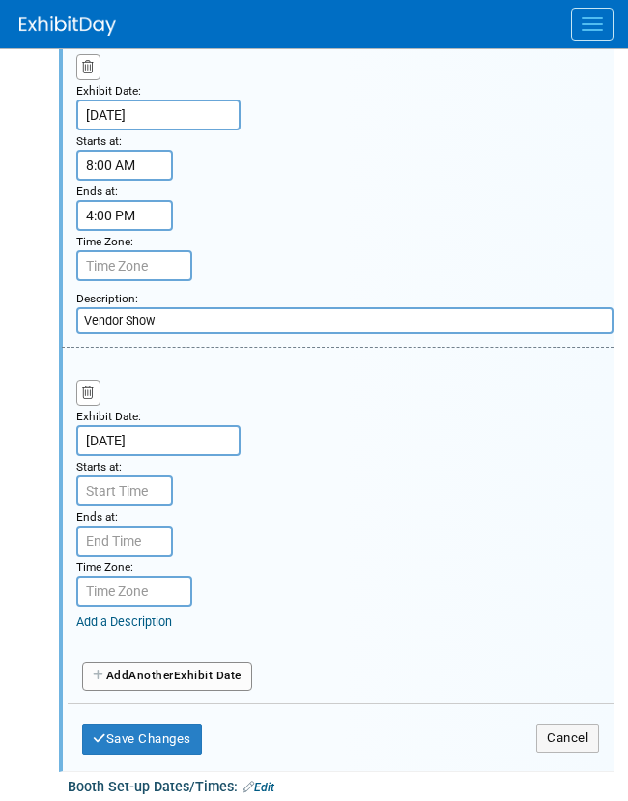
scroll to position [1305, 0]
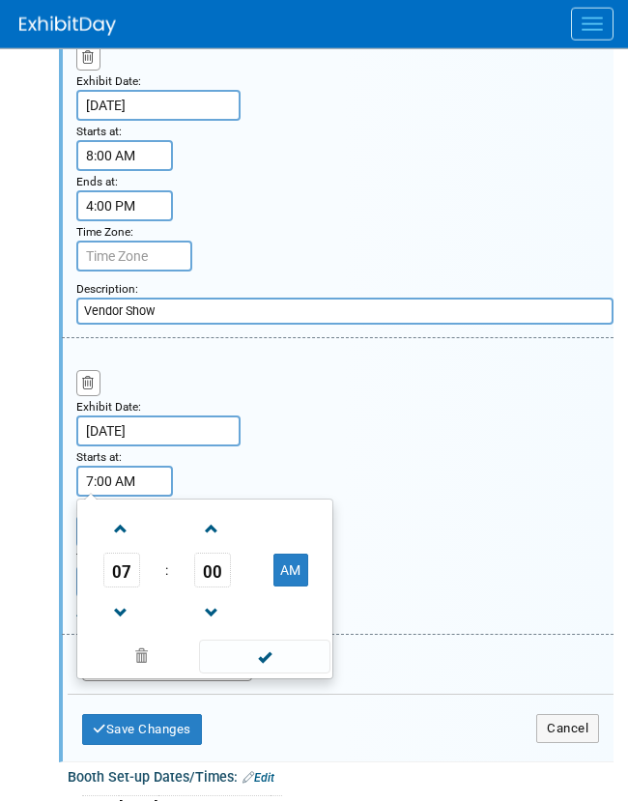
click at [141, 497] on input "7:00 AM" at bounding box center [124, 481] width 97 height 31
click at [127, 546] on span at bounding box center [121, 529] width 34 height 34
type input "8:00 AM"
click at [282, 674] on span at bounding box center [264, 657] width 131 height 34
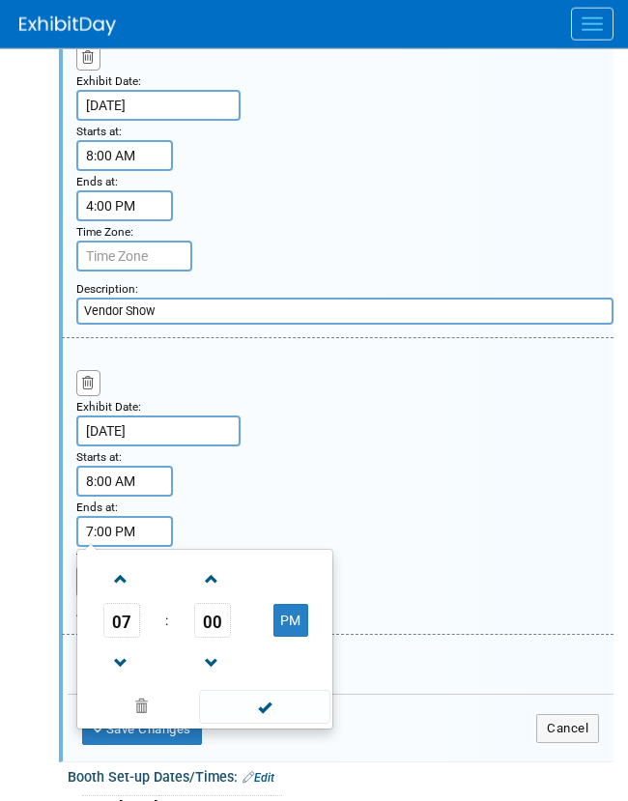
click at [134, 547] on input "7:00 PM" at bounding box center [124, 531] width 97 height 31
click at [125, 681] on span at bounding box center [121, 664] width 34 height 34
type input "4:00 PM"
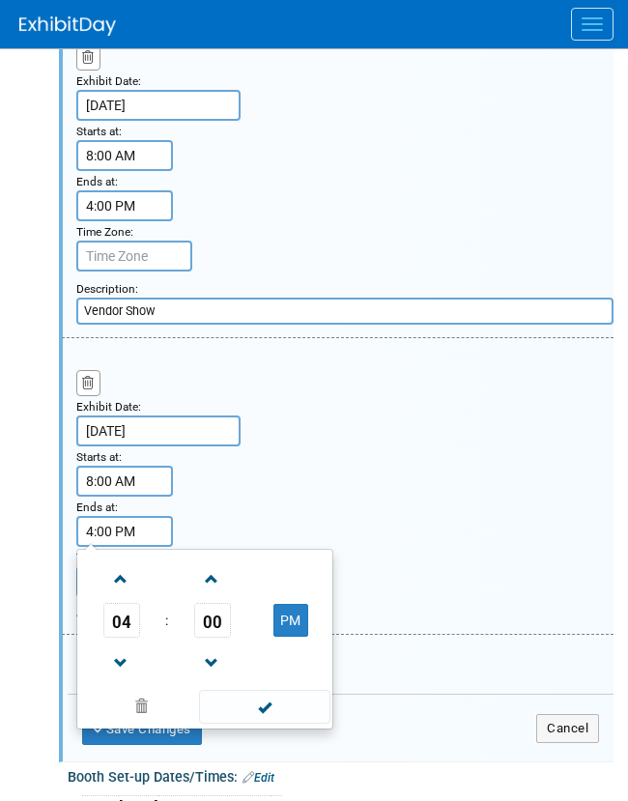
click at [240, 720] on span at bounding box center [264, 707] width 131 height 34
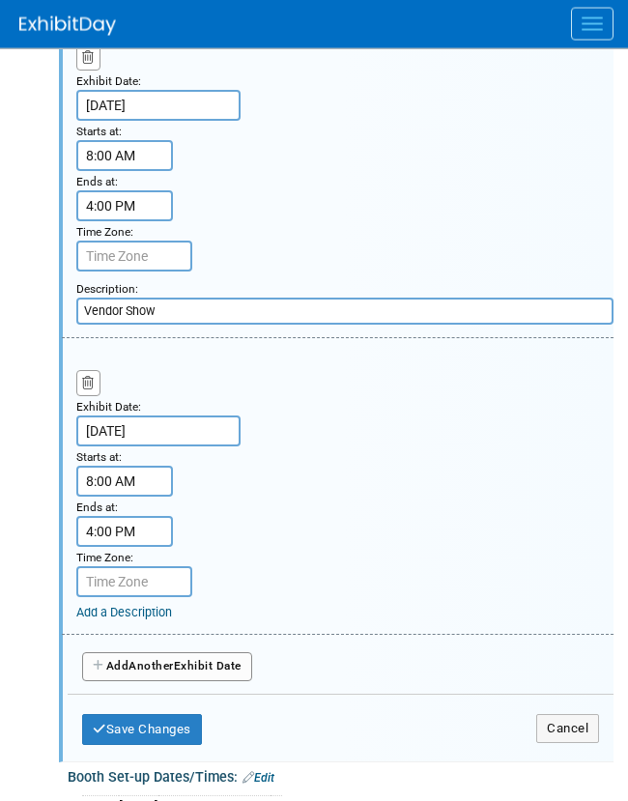
click at [147, 620] on link "Add a Description" at bounding box center [124, 612] width 96 height 15
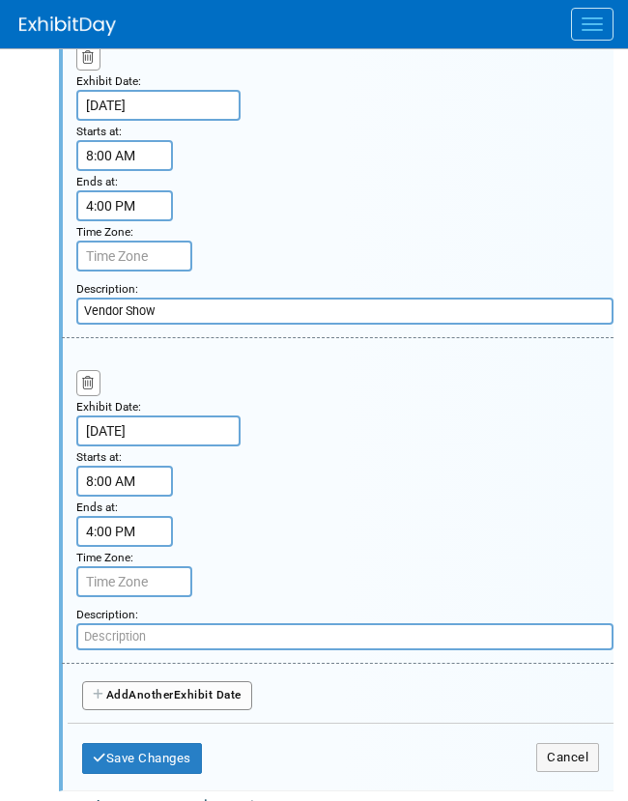
click at [168, 651] on input "text" at bounding box center [345, 637] width 538 height 27
paste input "Vendor Show"
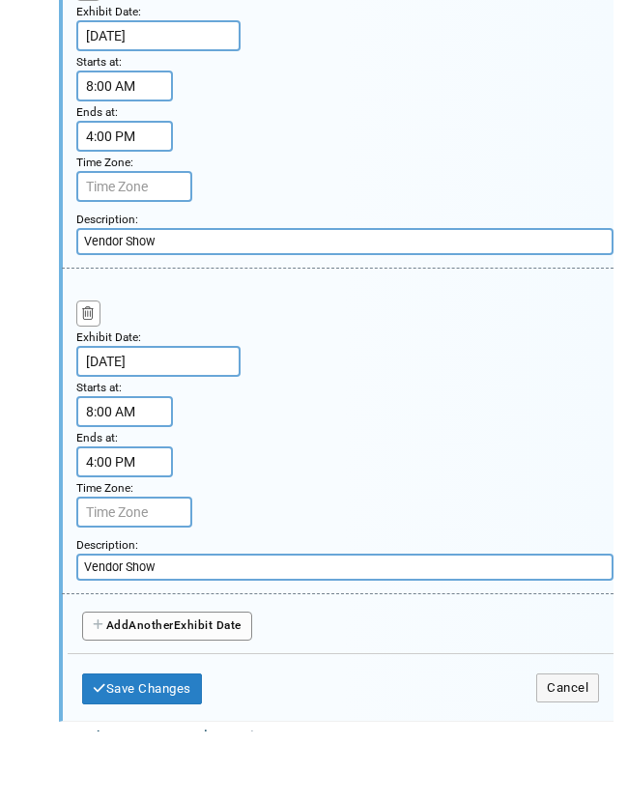
scroll to position [1343, 0]
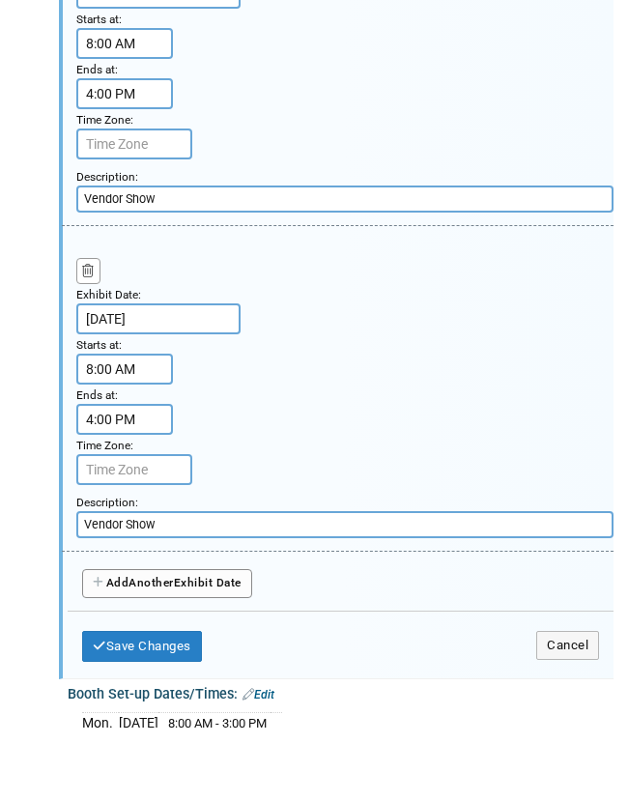
type input "Vendor Show"
click at [182, 634] on div "Add Another Exhibit Date" at bounding box center [341, 656] width 546 height 60
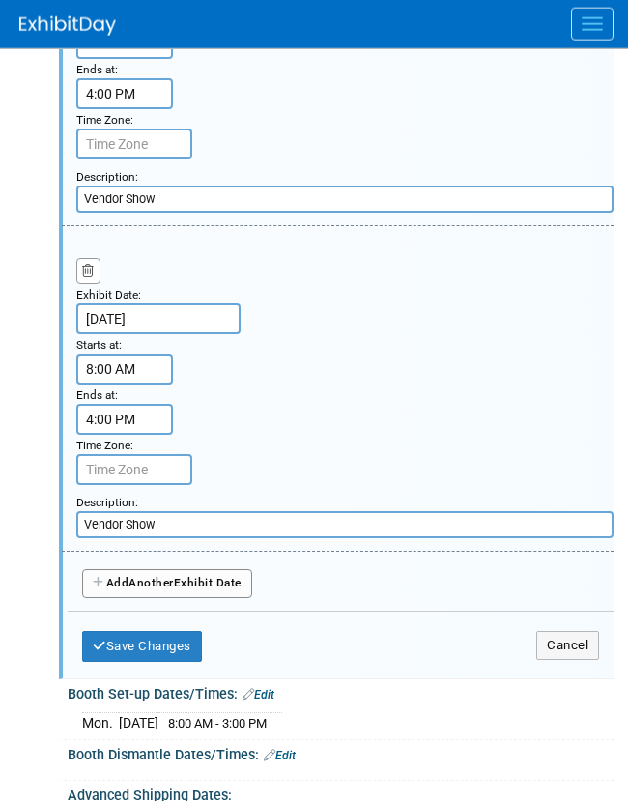
click at [194, 598] on button "Add Another Exhibit Date" at bounding box center [167, 583] width 170 height 29
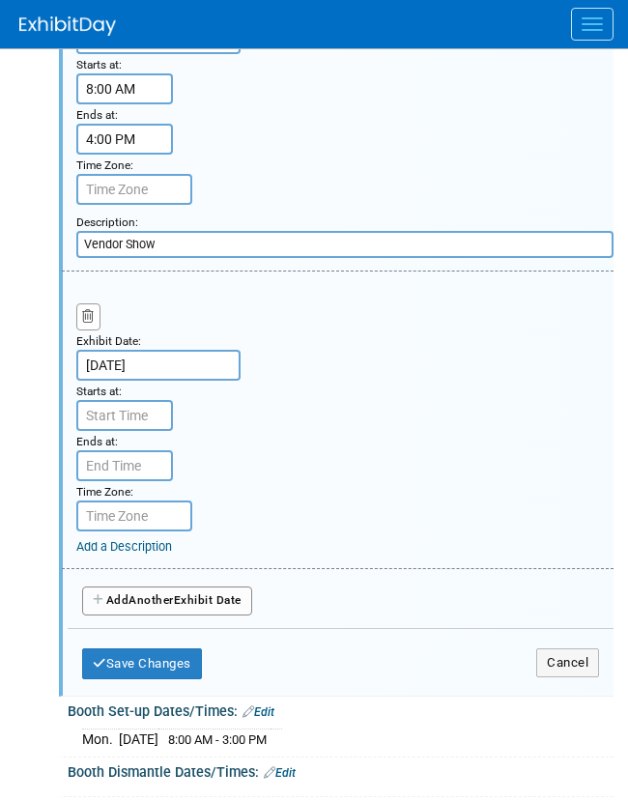
scroll to position [1700, 0]
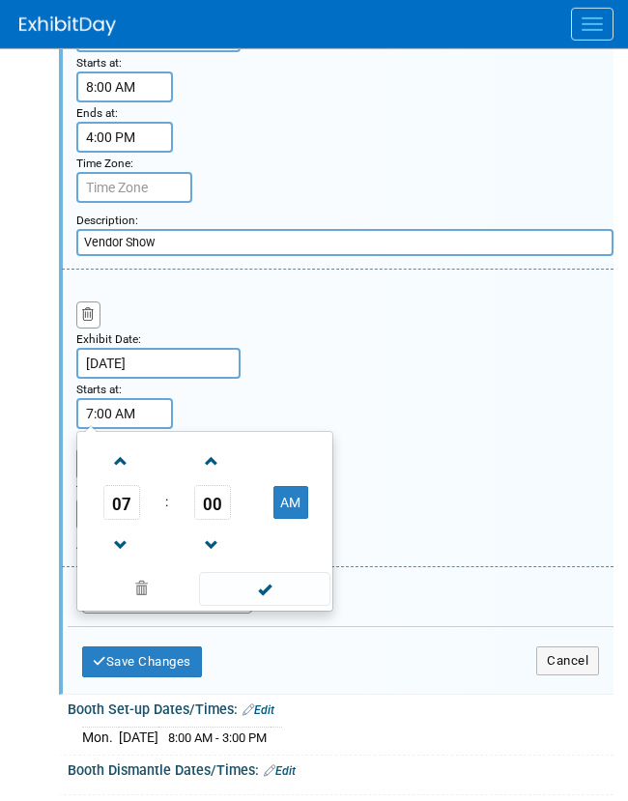
click at [123, 429] on input "7:00 AM" at bounding box center [124, 413] width 97 height 31
click at [131, 479] on span at bounding box center [121, 462] width 34 height 34
type input "8:00 AM"
click at [242, 606] on span at bounding box center [264, 589] width 131 height 34
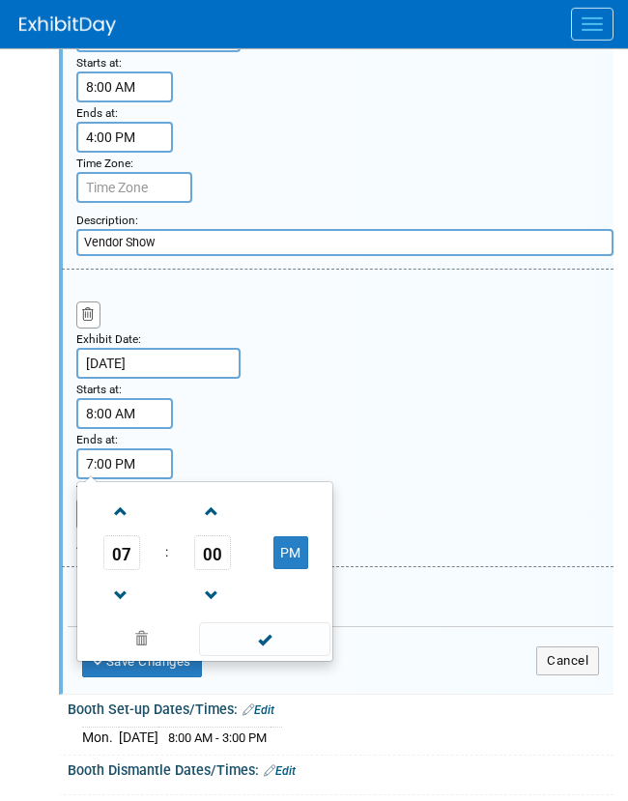
click at [133, 480] on input "7:00 PM" at bounding box center [124, 464] width 97 height 31
click at [130, 613] on span at bounding box center [121, 596] width 34 height 34
type input "4:00 PM"
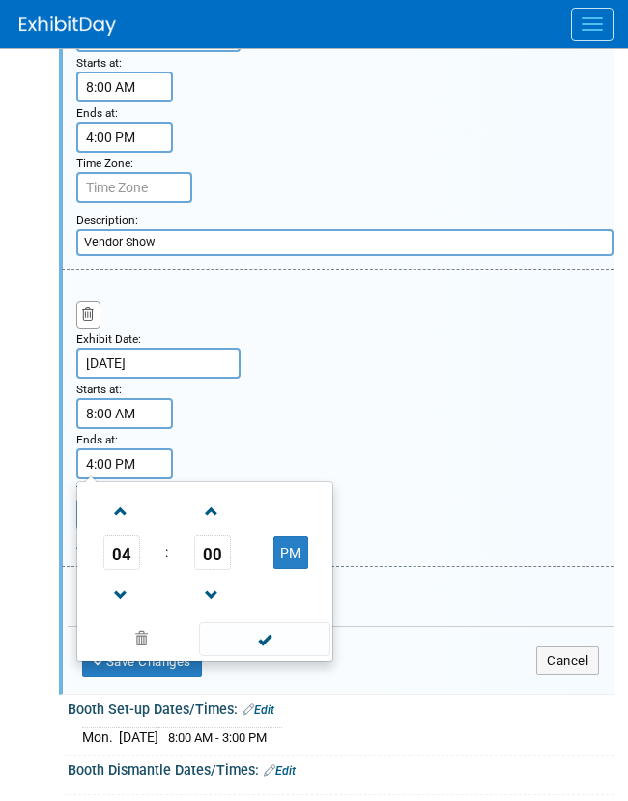
click at [247, 656] on span at bounding box center [264, 640] width 131 height 34
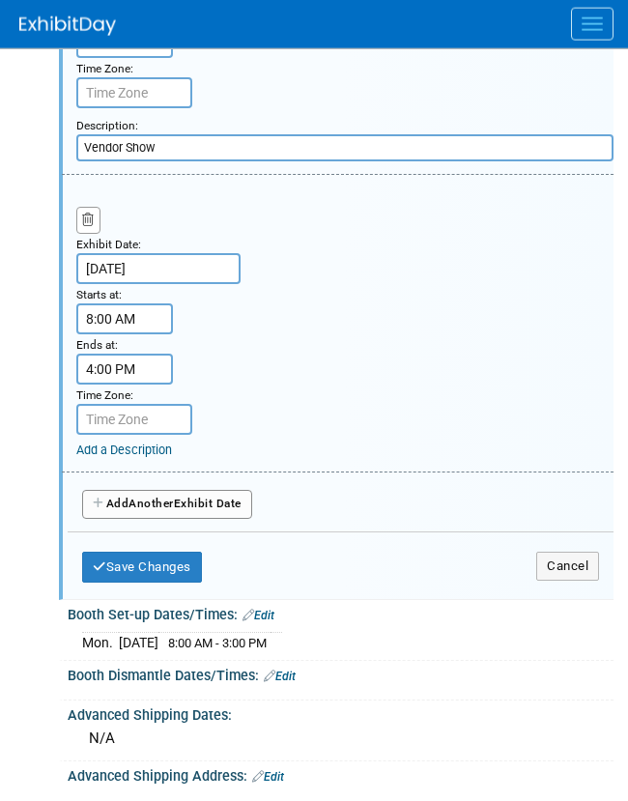
click at [133, 457] on link "Add a Description" at bounding box center [124, 450] width 96 height 15
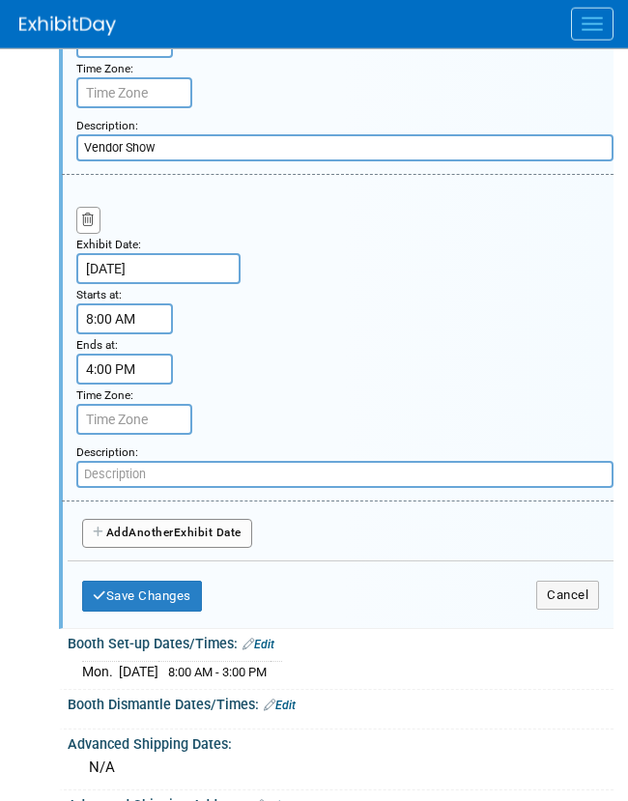
scroll to position [1794, 0]
paste input "Vendor Show"
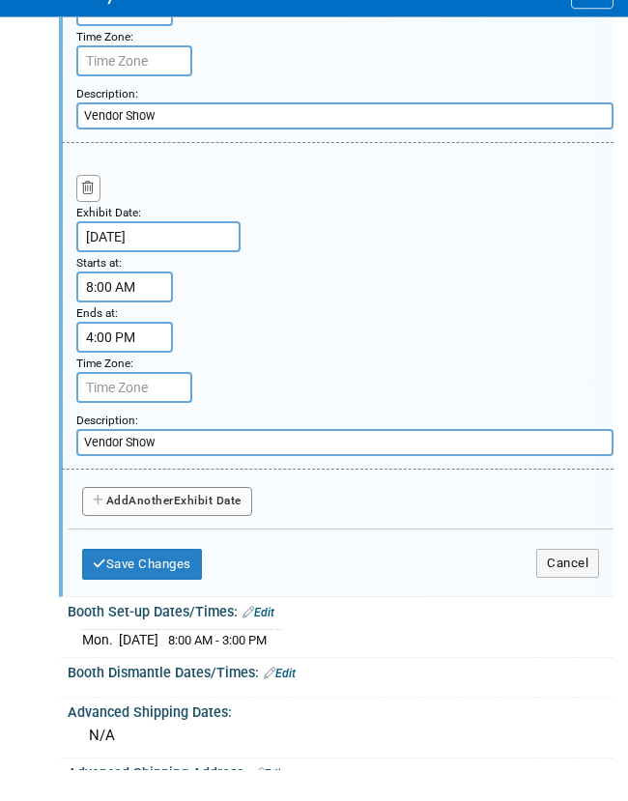
type input "Vendor Show"
click at [166, 539] on span "Another" at bounding box center [151, 533] width 45 height 14
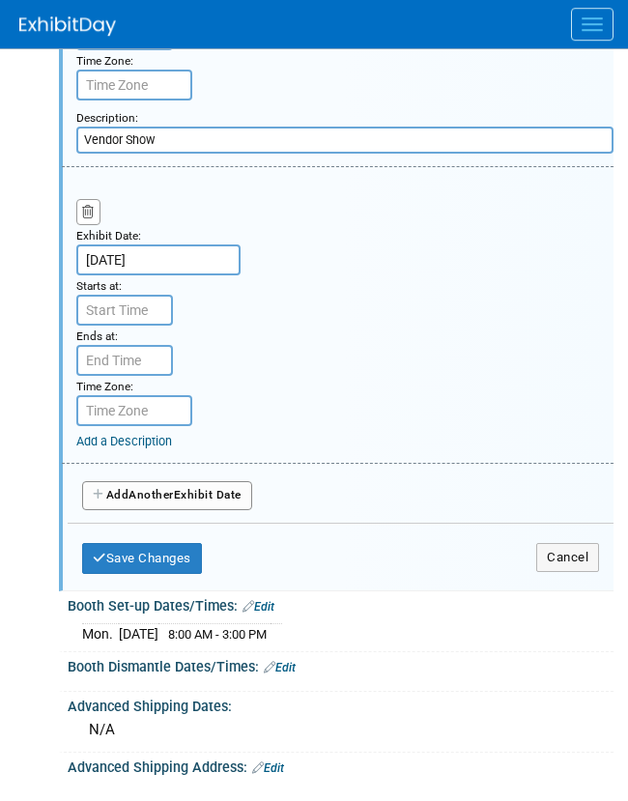
scroll to position [2129, 0]
click at [136, 276] on input "Nov 7, 2025" at bounding box center [158, 260] width 164 height 31
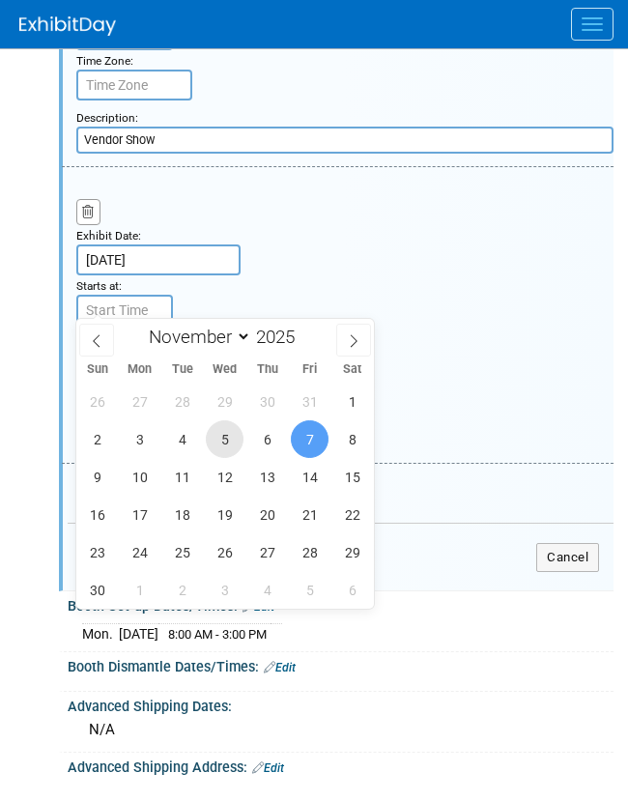
click at [223, 438] on span "5" at bounding box center [225, 440] width 38 height 38
type input "Nov 5, 2025"
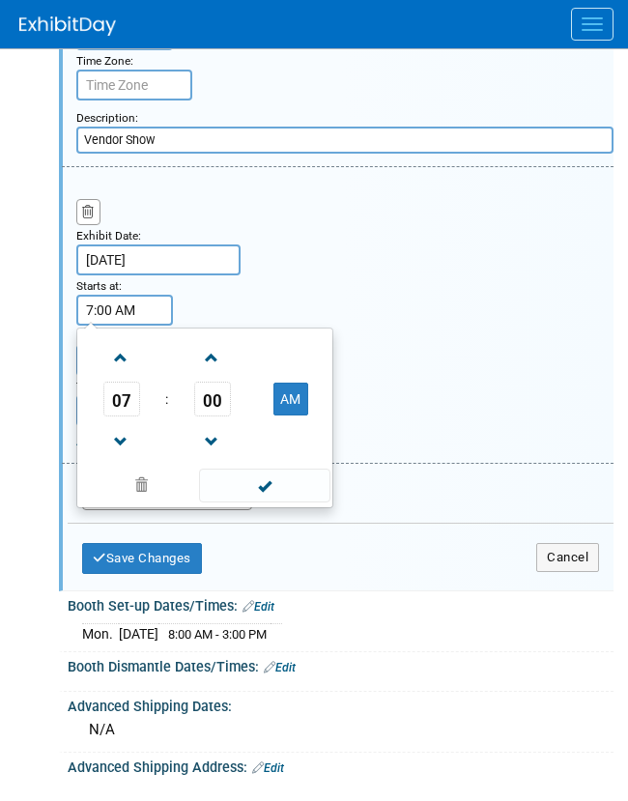
click at [128, 326] on input "7:00 AM" at bounding box center [124, 310] width 97 height 31
click at [117, 459] on span at bounding box center [121, 442] width 34 height 34
click at [130, 375] on span at bounding box center [121, 358] width 34 height 34
click at [197, 417] on span "00" at bounding box center [212, 399] width 37 height 35
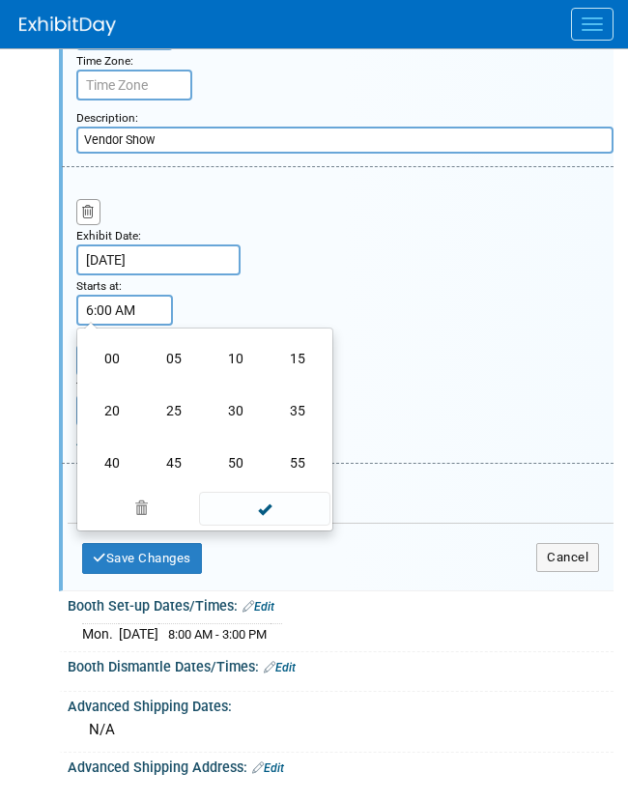
click at [227, 437] on td "30" at bounding box center [236, 411] width 62 height 52
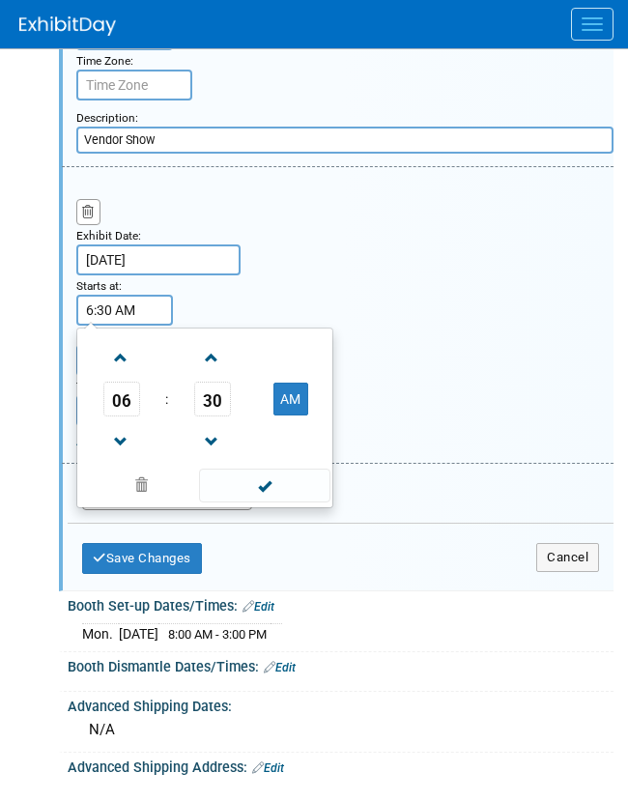
click at [311, 417] on td "AM" at bounding box center [290, 399] width 76 height 35
click at [294, 416] on button "AM" at bounding box center [291, 399] width 35 height 33
type input "6:30 PM"
click at [278, 503] on span at bounding box center [264, 486] width 131 height 34
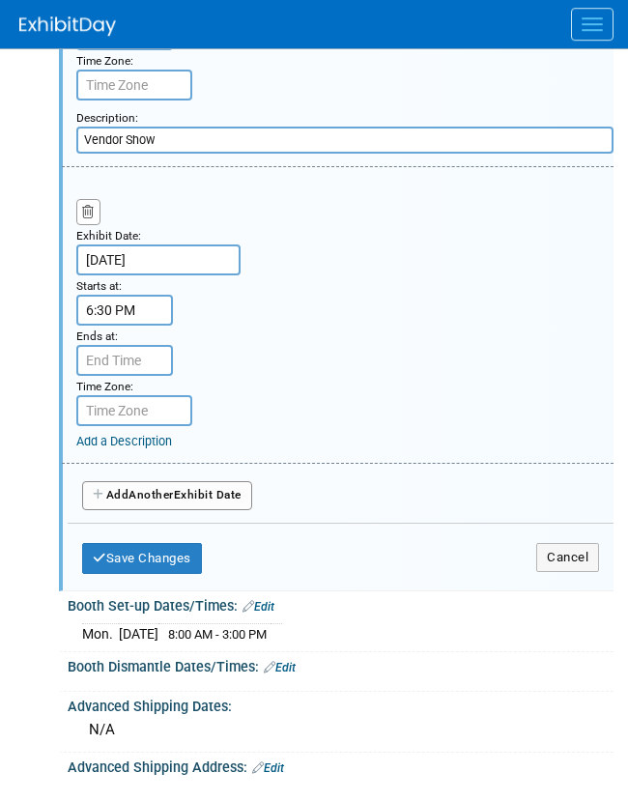
click at [133, 449] on link "Add a Description" at bounding box center [124, 441] width 96 height 15
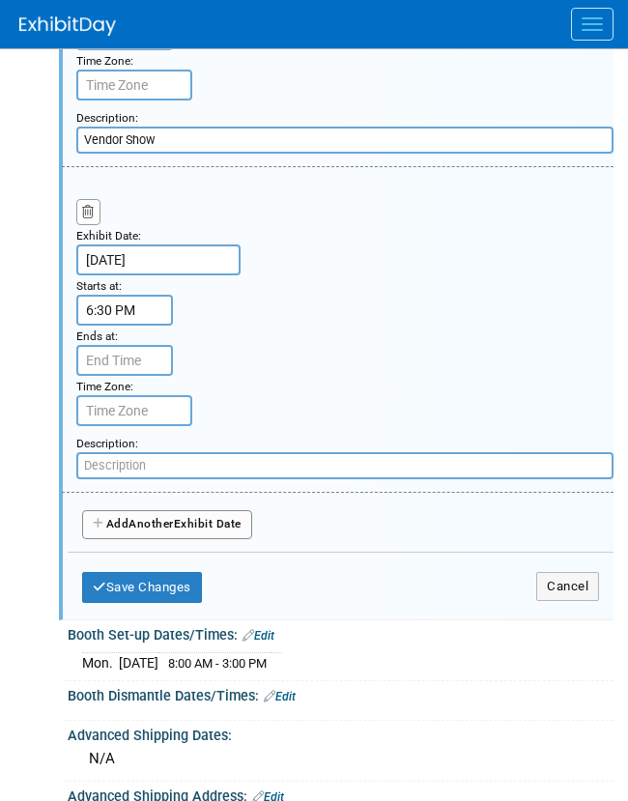
click at [223, 480] on input "text" at bounding box center [345, 465] width 538 height 27
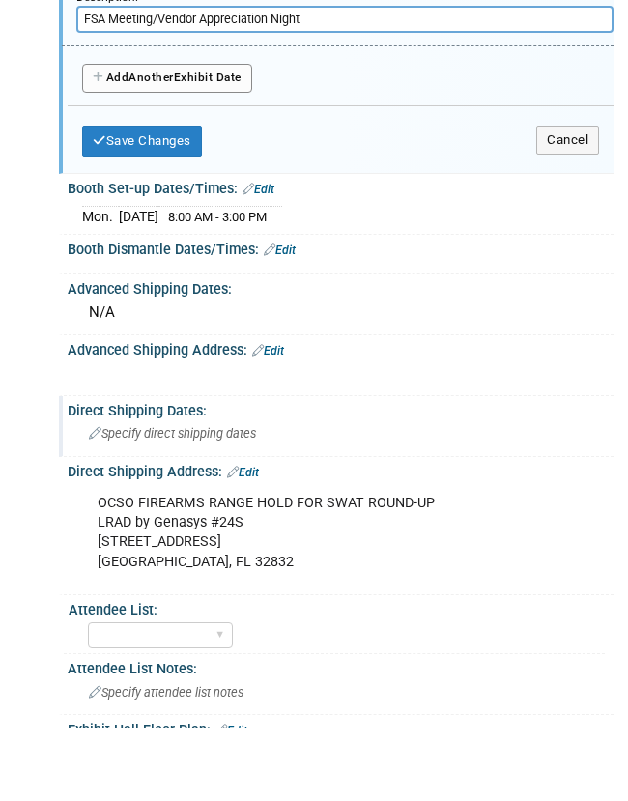
scroll to position [2502, 0]
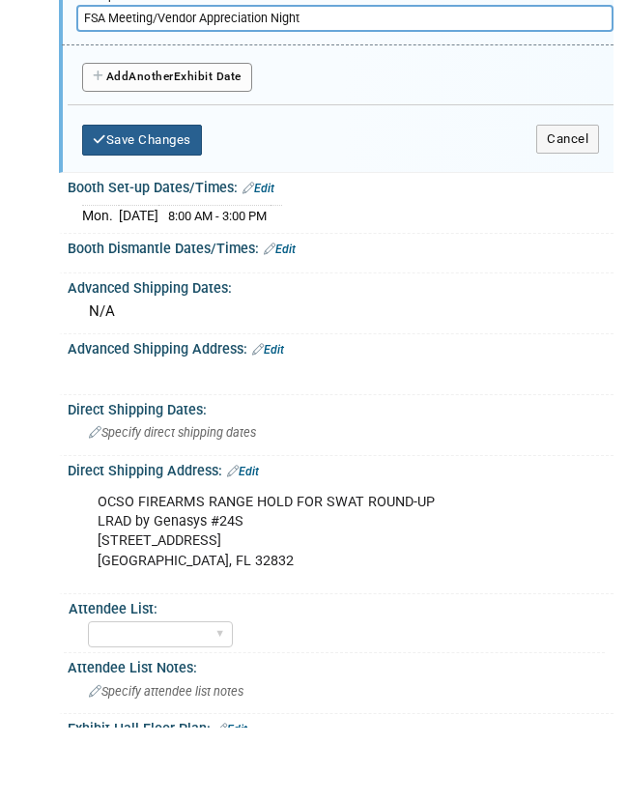
type input "FSA Meeting/Vendor Appreciation Night"
click at [164, 199] on button "Save Changes" at bounding box center [142, 214] width 120 height 31
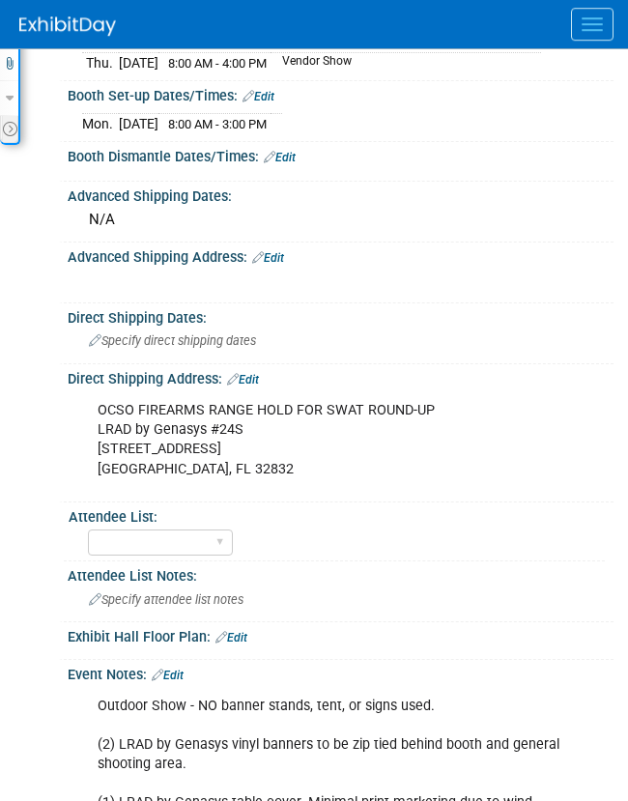
scroll to position [717, 0]
click at [289, 164] on link "Edit" at bounding box center [280, 158] width 32 height 14
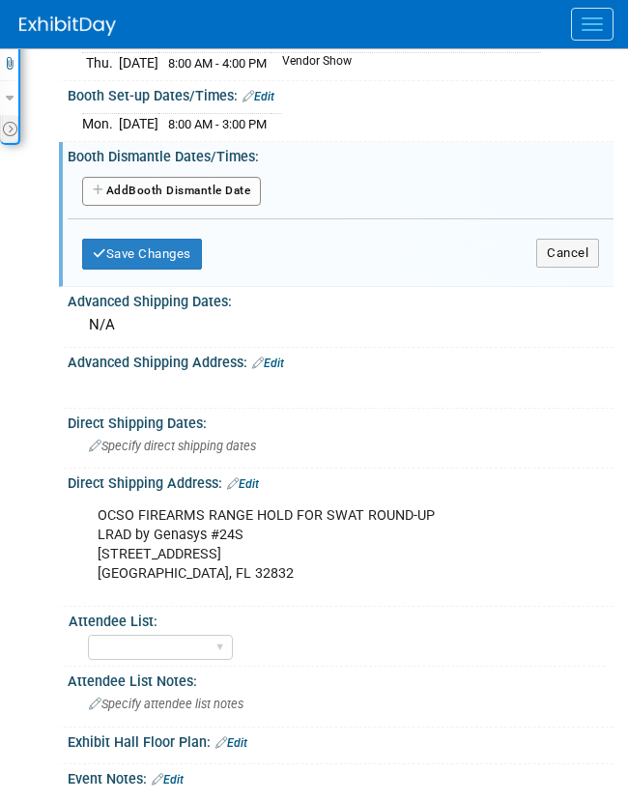
click at [178, 206] on button "Add Another Booth Dismantle Date" at bounding box center [171, 191] width 179 height 29
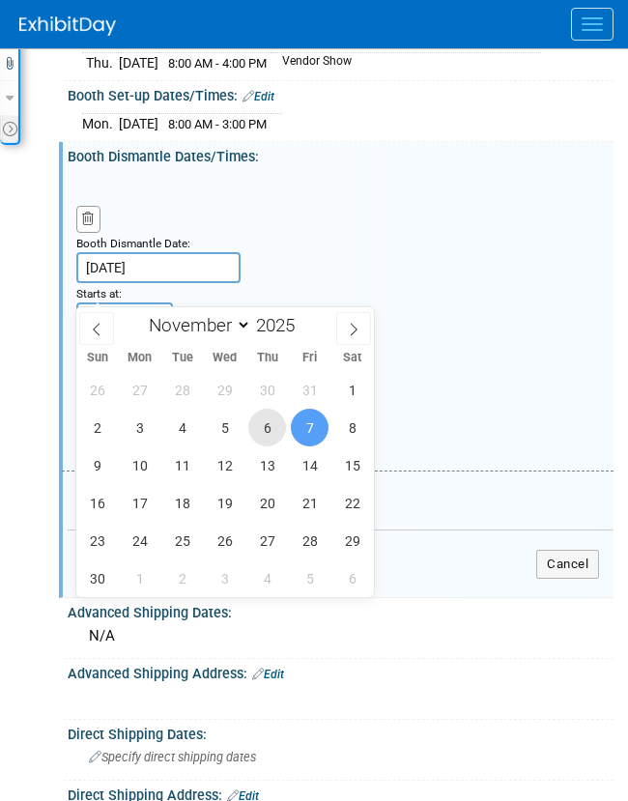
click at [263, 438] on span "6" at bounding box center [267, 428] width 38 height 38
type input "Nov 6, 2025"
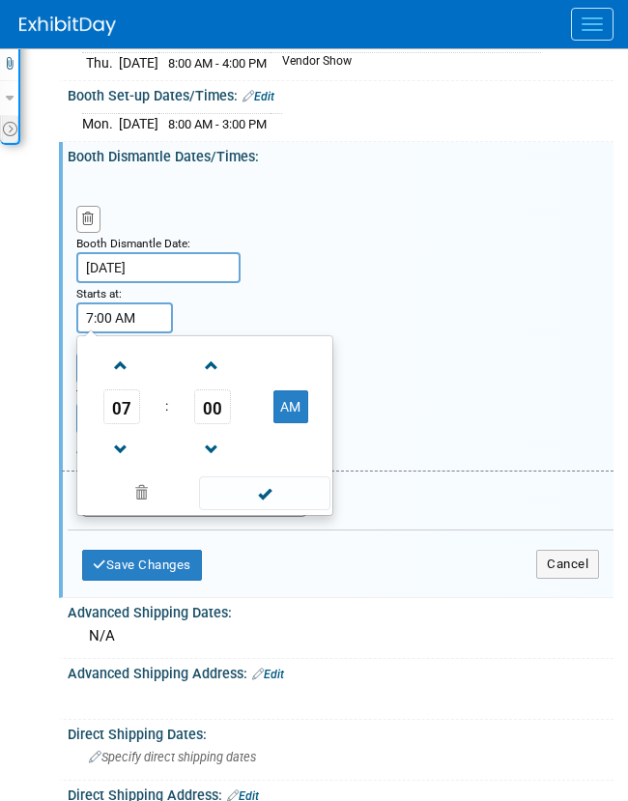
click at [134, 334] on input "7:00 AM" at bounding box center [124, 318] width 97 height 31
click at [113, 383] on span at bounding box center [121, 366] width 34 height 34
type input "8:00 AM"
click at [246, 510] on span at bounding box center [264, 494] width 131 height 34
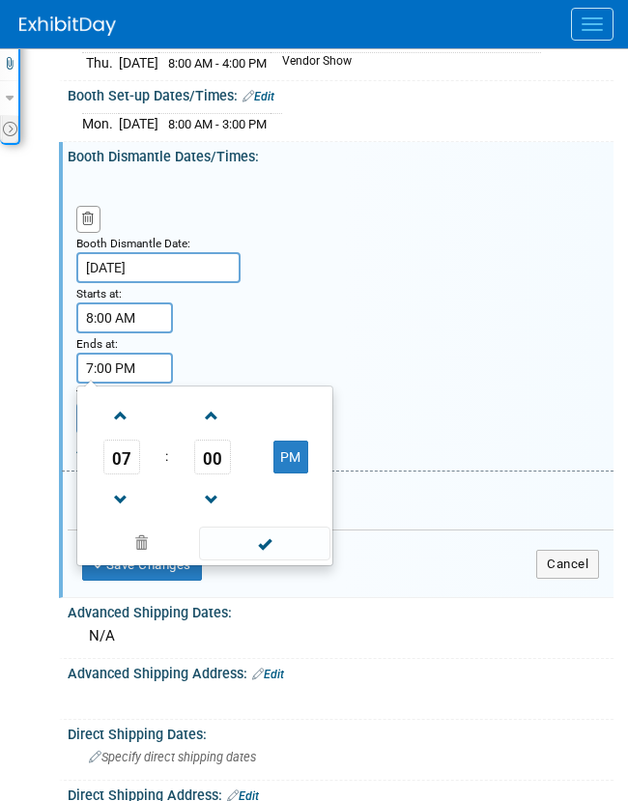
click at [145, 384] on input "7:00 PM" at bounding box center [124, 368] width 97 height 31
click at [130, 475] on span "07" at bounding box center [121, 457] width 37 height 35
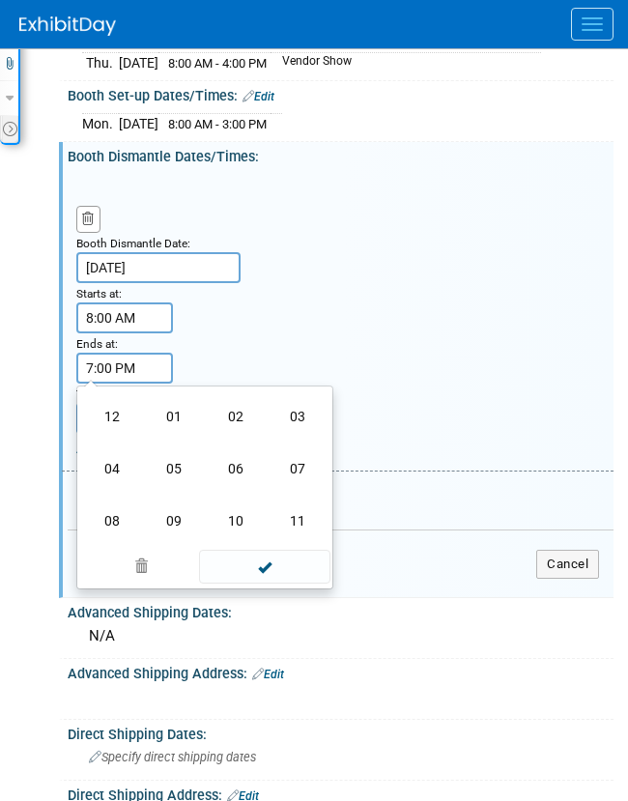
click at [123, 495] on td "04" at bounding box center [112, 469] width 62 height 52
type input "4:00 PM"
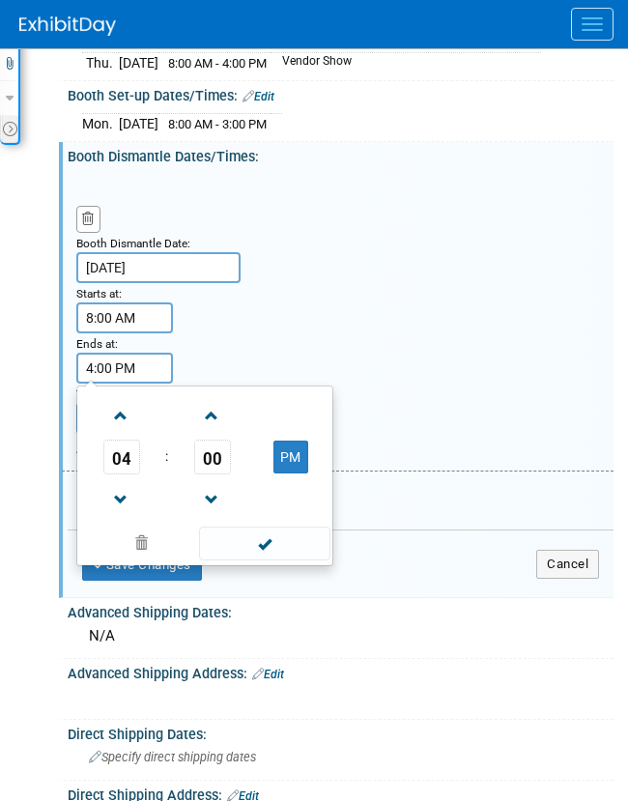
click at [289, 561] on span at bounding box center [264, 544] width 131 height 34
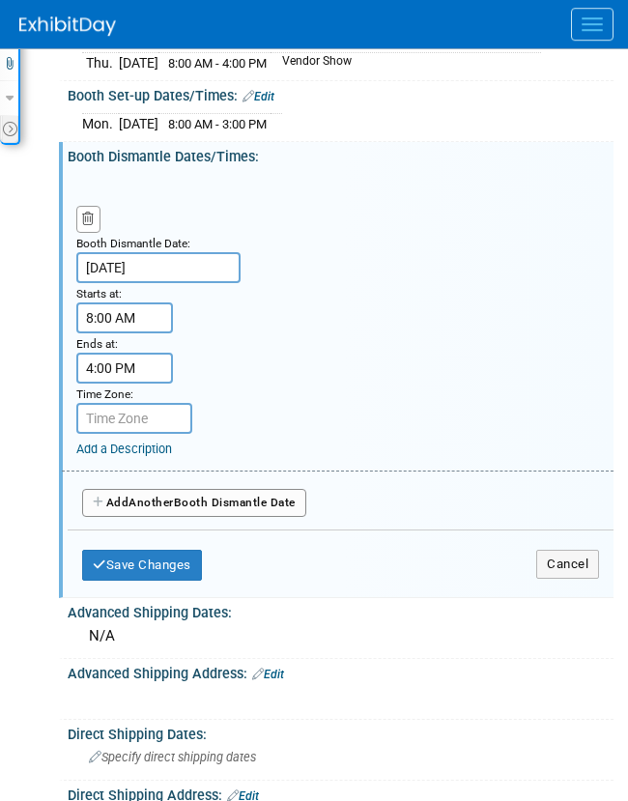
click at [131, 456] on link "Add a Description" at bounding box center [124, 449] width 96 height 15
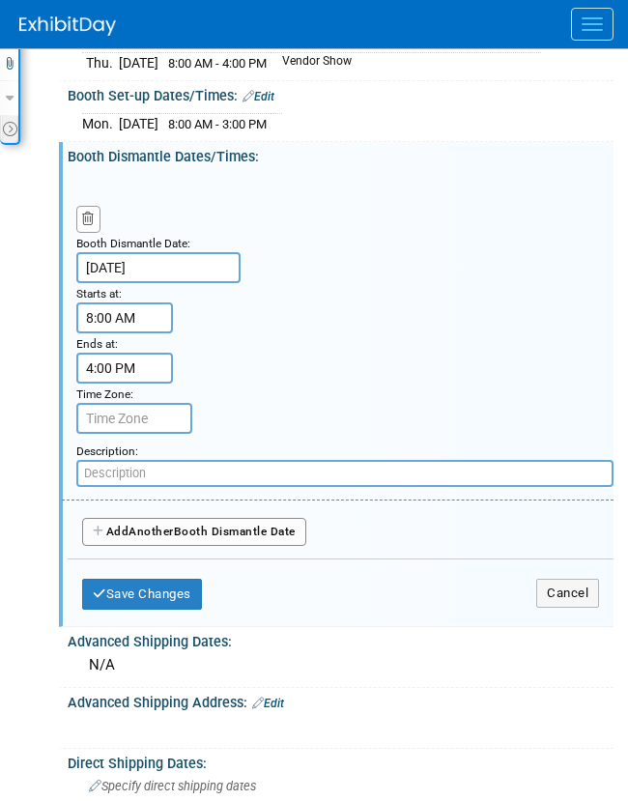
click at [141, 610] on button "Save Changes" at bounding box center [142, 594] width 120 height 31
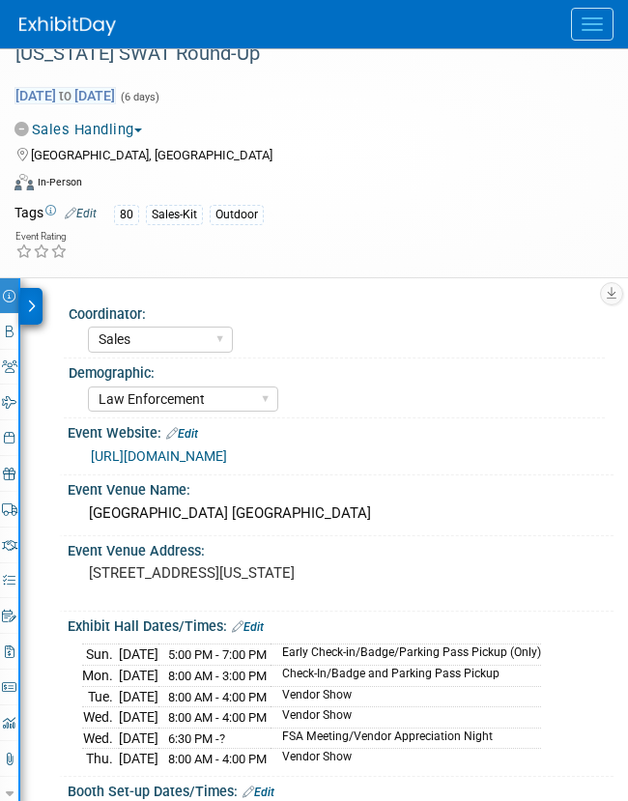
scroll to position [0, 0]
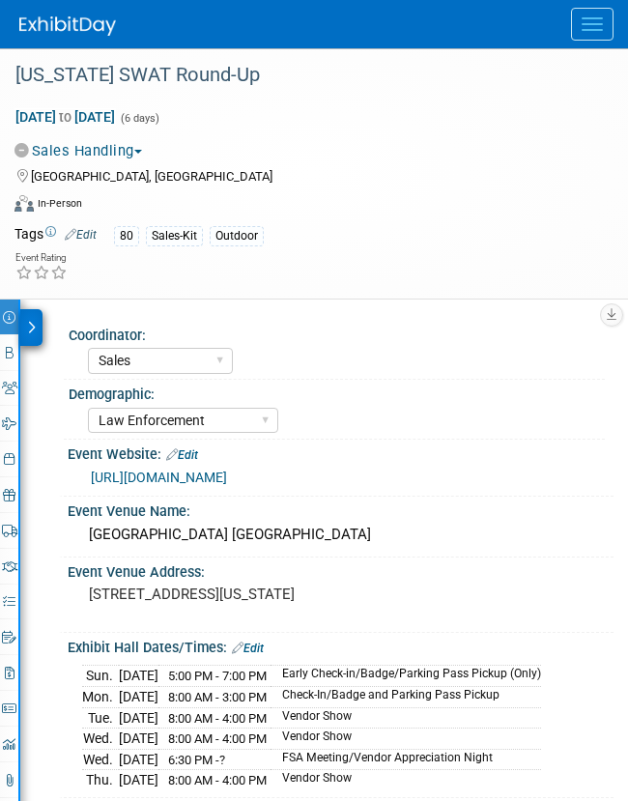
click at [62, 122] on span "Nov 2, 2025 to Nov 7, 2025" at bounding box center [66, 116] width 102 height 17
select select "10"
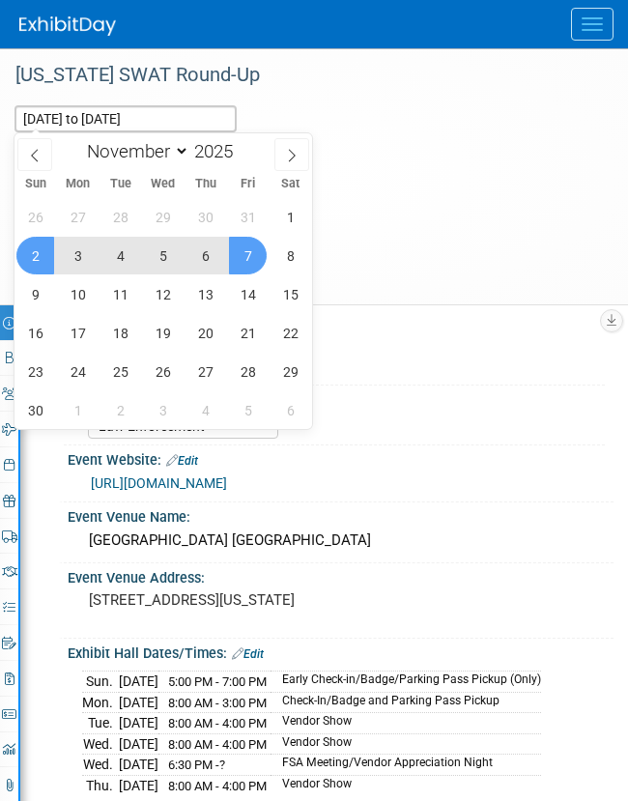
click at [85, 257] on span "3" at bounding box center [78, 256] width 38 height 38
type input "Nov 3, 2025"
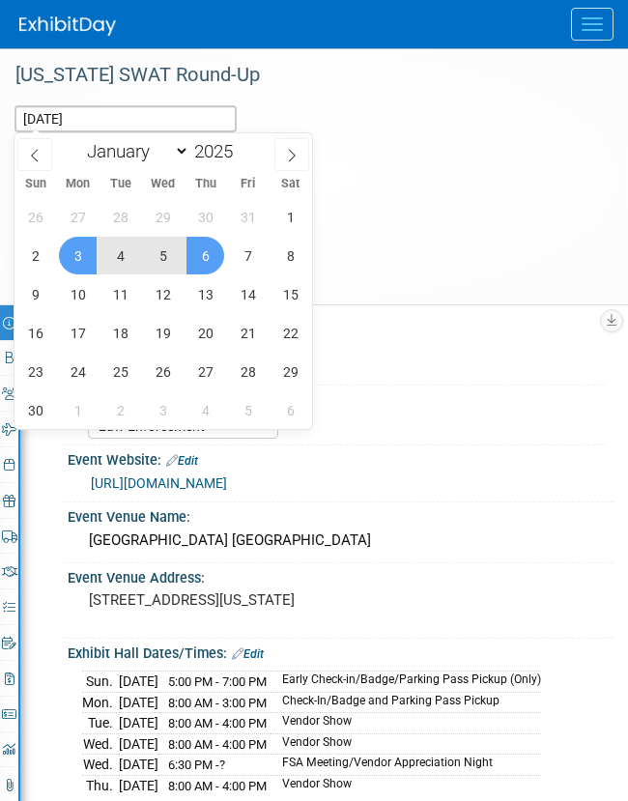
click at [210, 262] on span "6" at bounding box center [206, 256] width 38 height 38
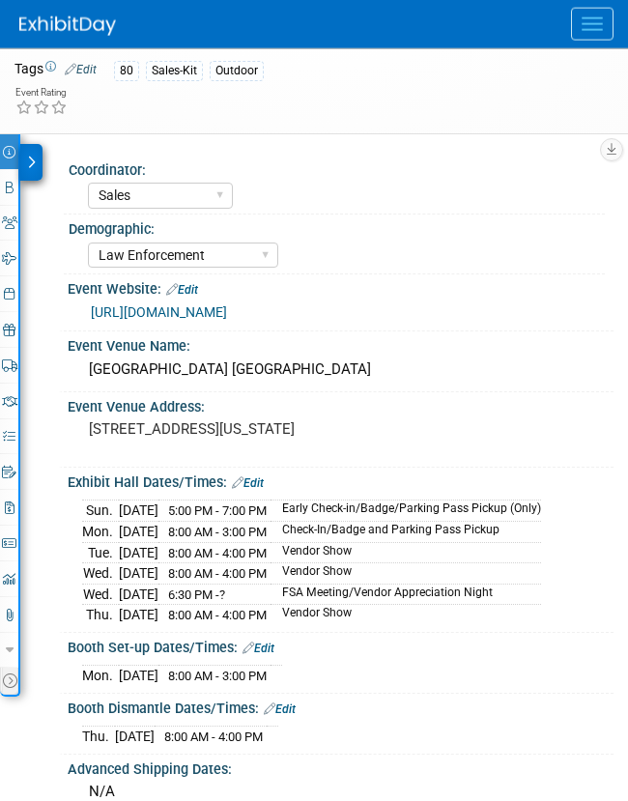
scroll to position [108, 0]
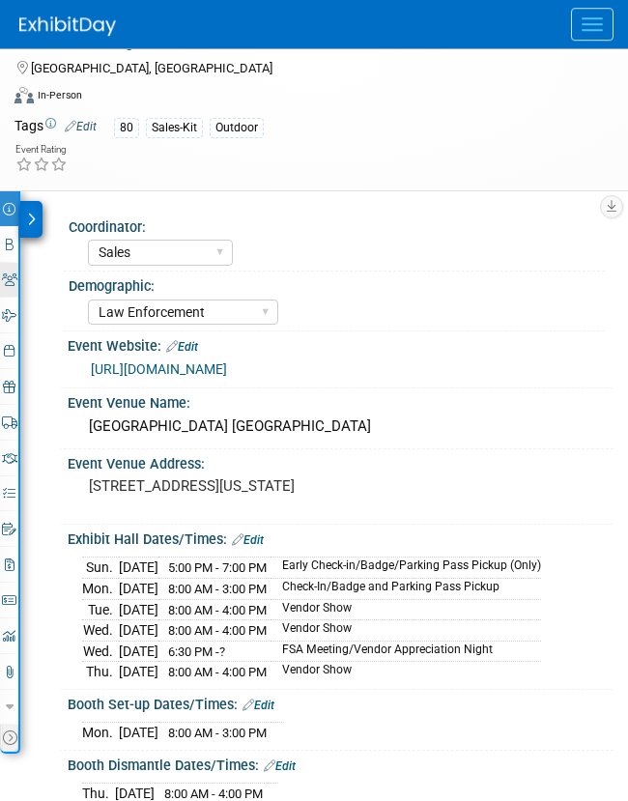
click at [8, 286] on icon at bounding box center [9, 280] width 15 height 13
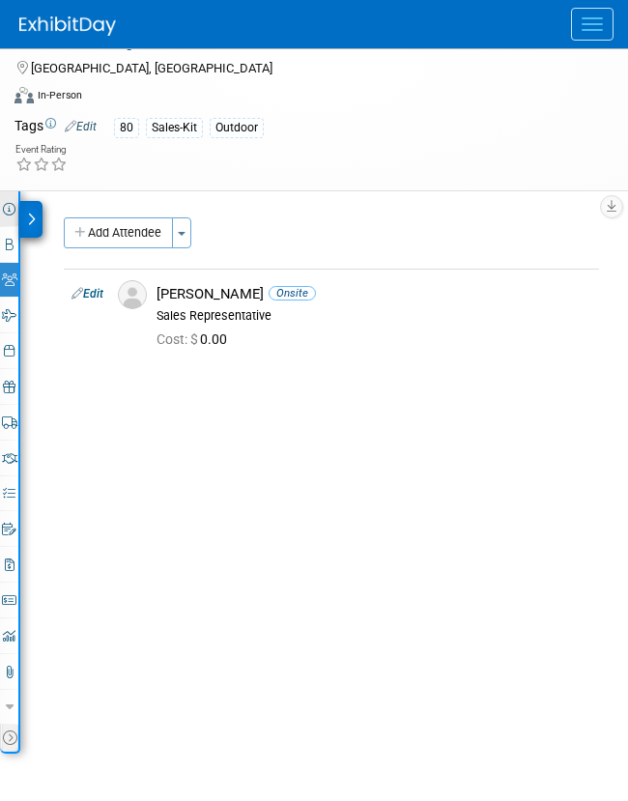
click at [10, 207] on icon at bounding box center [9, 209] width 13 height 13
select select "Sales"
select select "Law Enforcement"
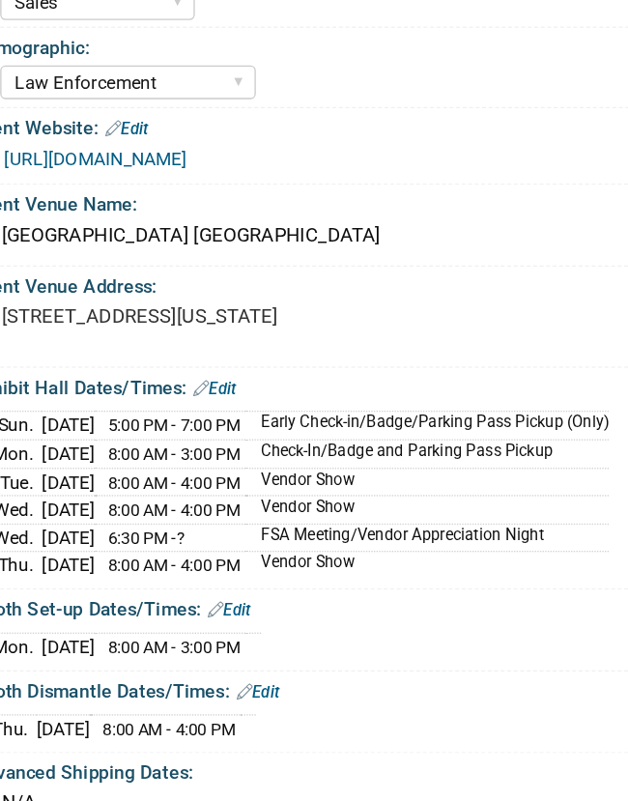
scroll to position [222, 0]
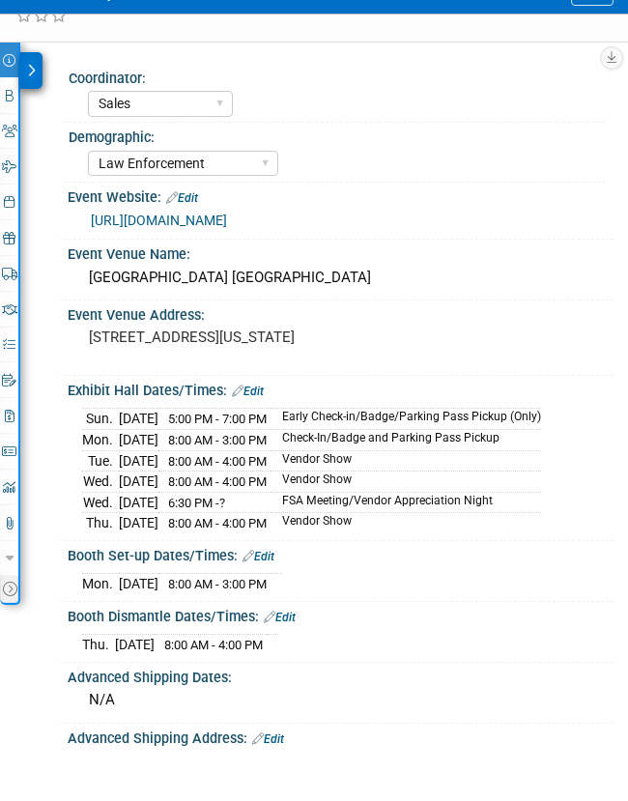
drag, startPoint x: 328, startPoint y: 412, endPoint x: 360, endPoint y: 435, distance: 39.4
click at [360, 444] on td "Early Check-in/Badge/Parking Pass Pickup (Only)" at bounding box center [406, 454] width 271 height 21
copy td "Early Check-in/Badge/Parking Pass Pickup (Only)"
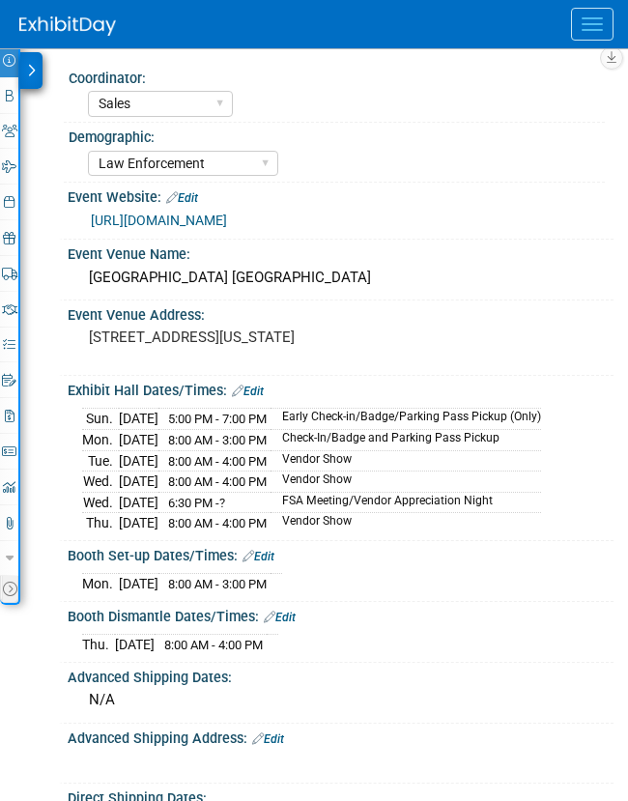
drag, startPoint x: 329, startPoint y: 455, endPoint x: 558, endPoint y: 453, distance: 229.1
click at [541, 451] on td "Check-In/Badge and Parking Pass Pickup" at bounding box center [406, 439] width 271 height 21
copy td "Check-In/Badge and Parking Pass Pickup"
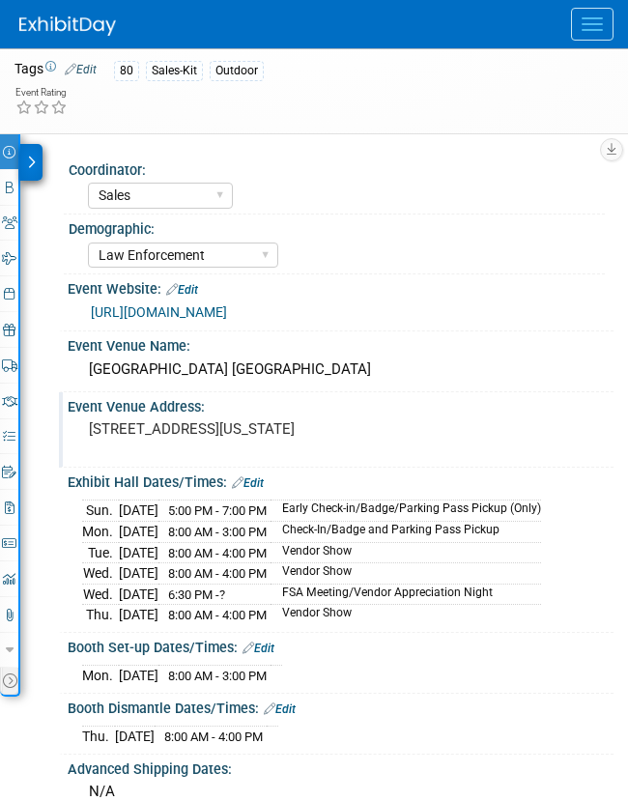
scroll to position [132, 0]
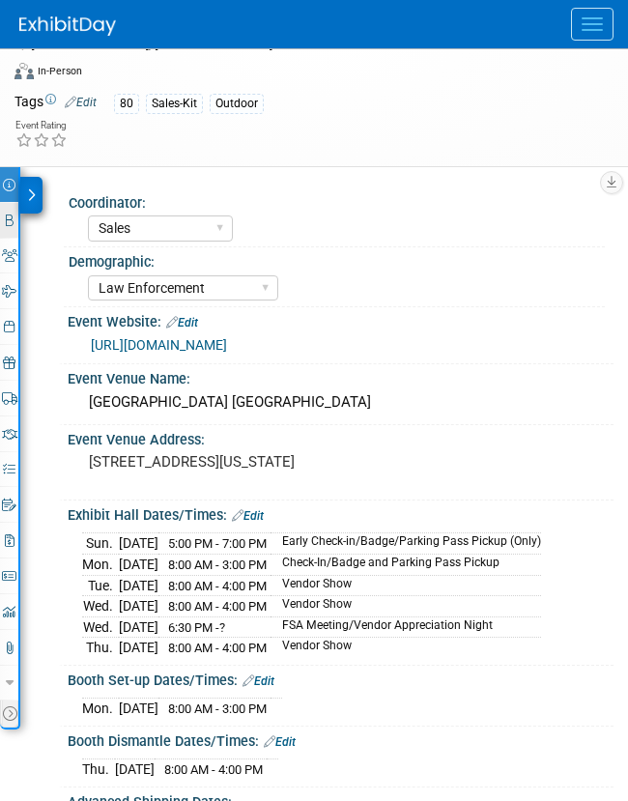
click at [10, 211] on link "Booth" at bounding box center [9, 220] width 18 height 35
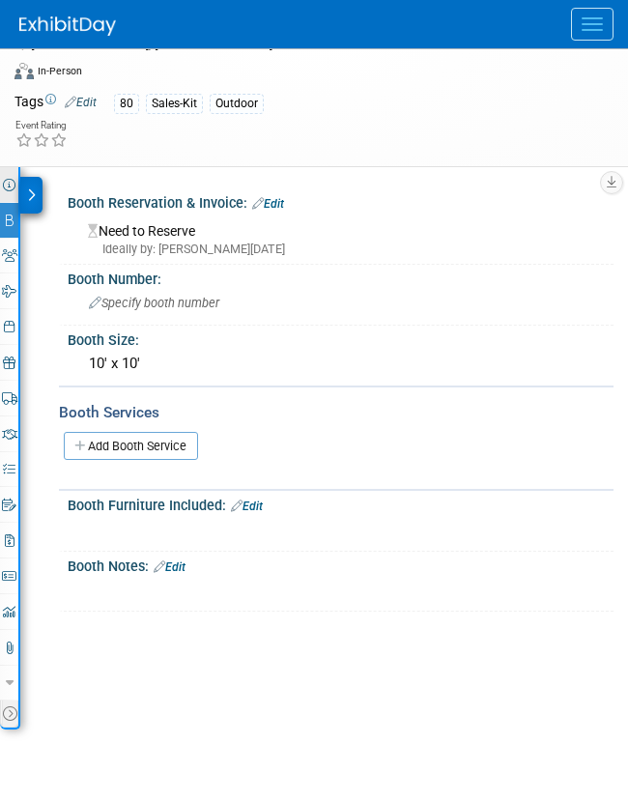
click at [12, 179] on icon at bounding box center [9, 185] width 13 height 13
select select "Sales"
select select "Law Enforcement"
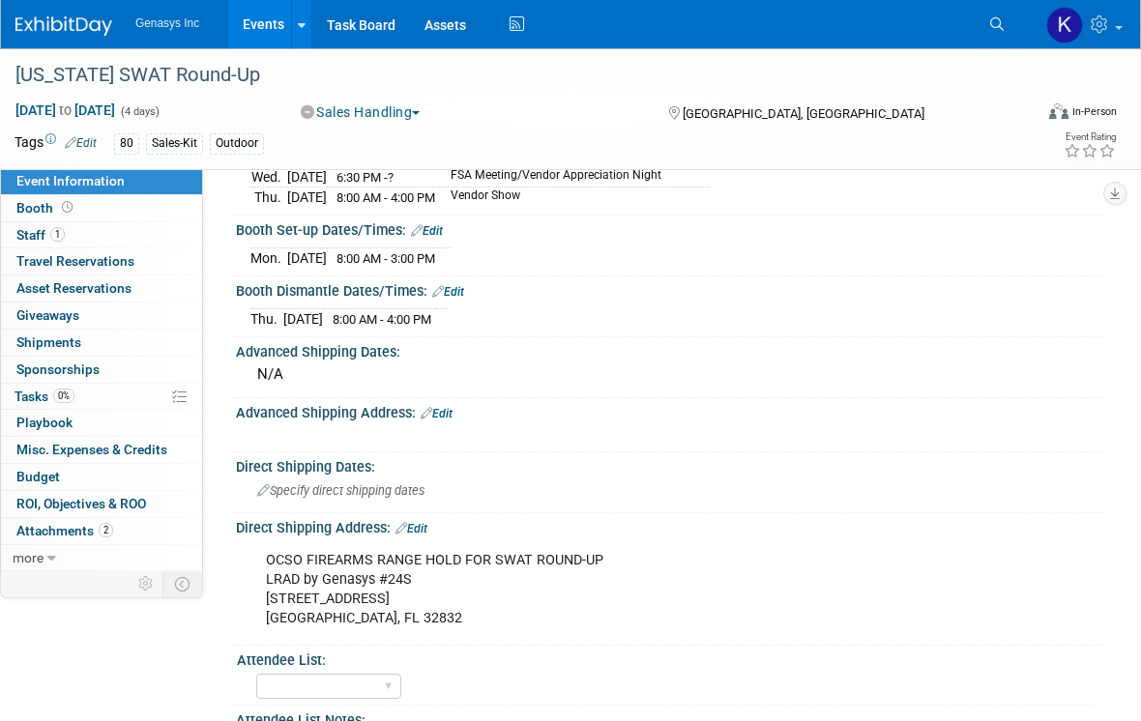
scroll to position [454, 0]
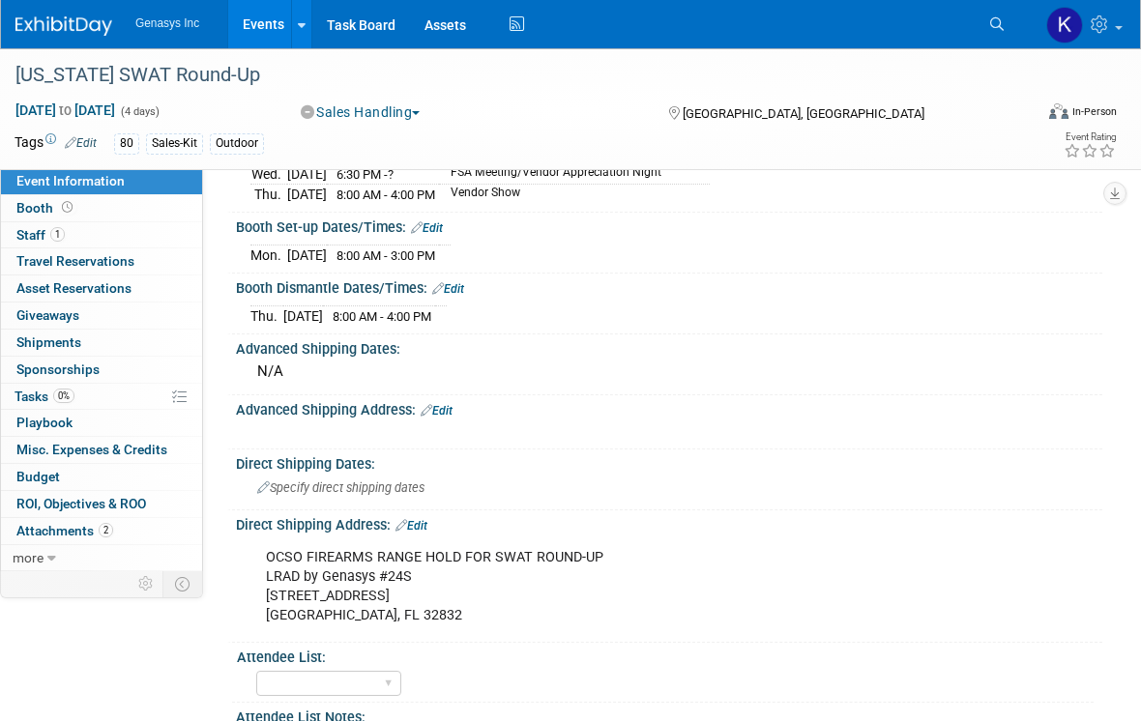
click at [434, 418] on div "X" at bounding box center [667, 423] width 842 height 10
click at [437, 418] on div "X" at bounding box center [667, 423] width 842 height 10
click at [439, 407] on link "Edit" at bounding box center [437, 411] width 32 height 14
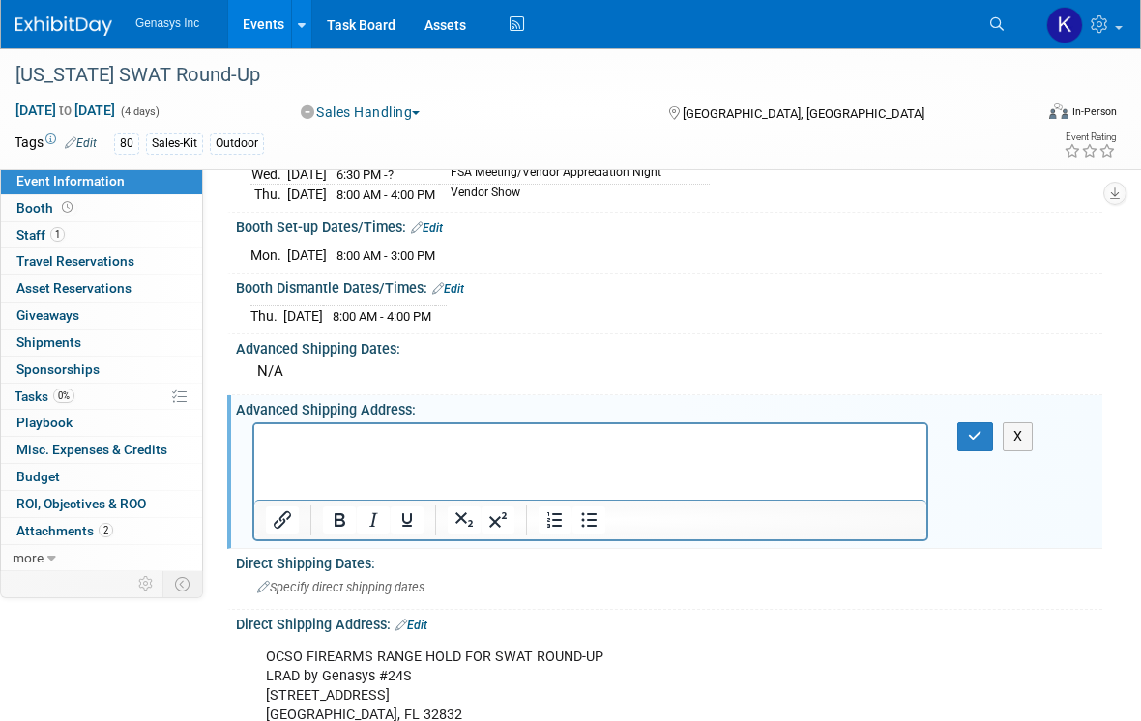
scroll to position [0, 0]
click at [977, 429] on icon "button" at bounding box center [975, 436] width 15 height 14
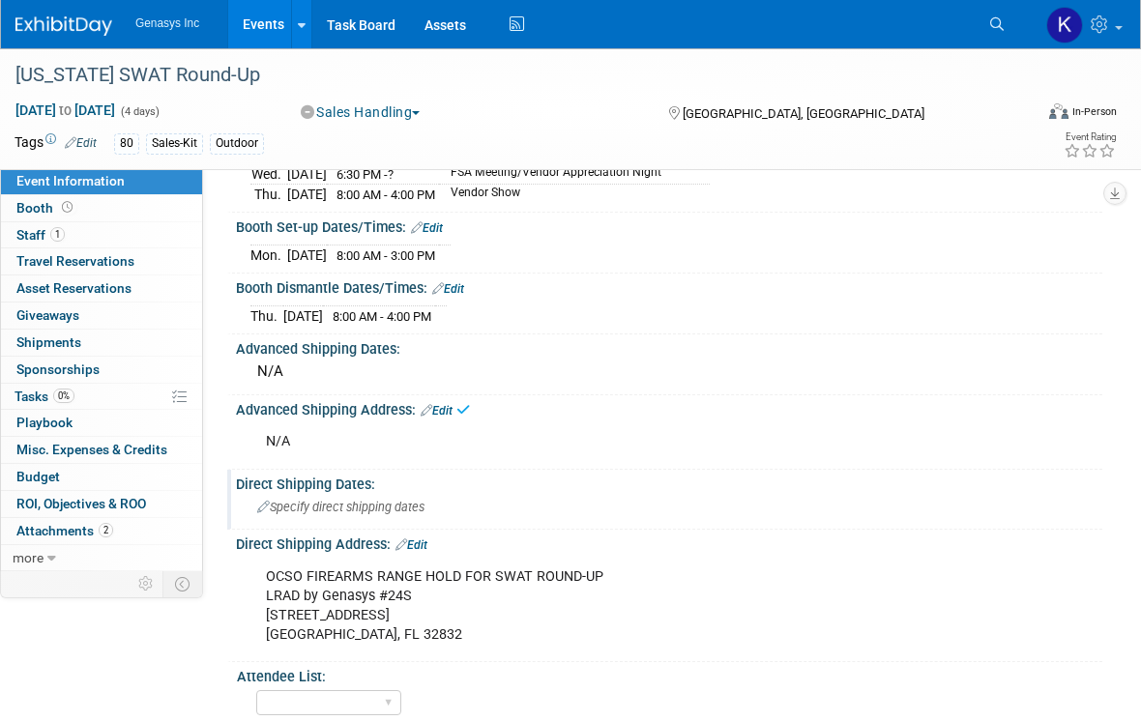
click at [389, 516] on div "Direct Shipping Dates: Specify direct shipping dates" at bounding box center [664, 500] width 875 height 61
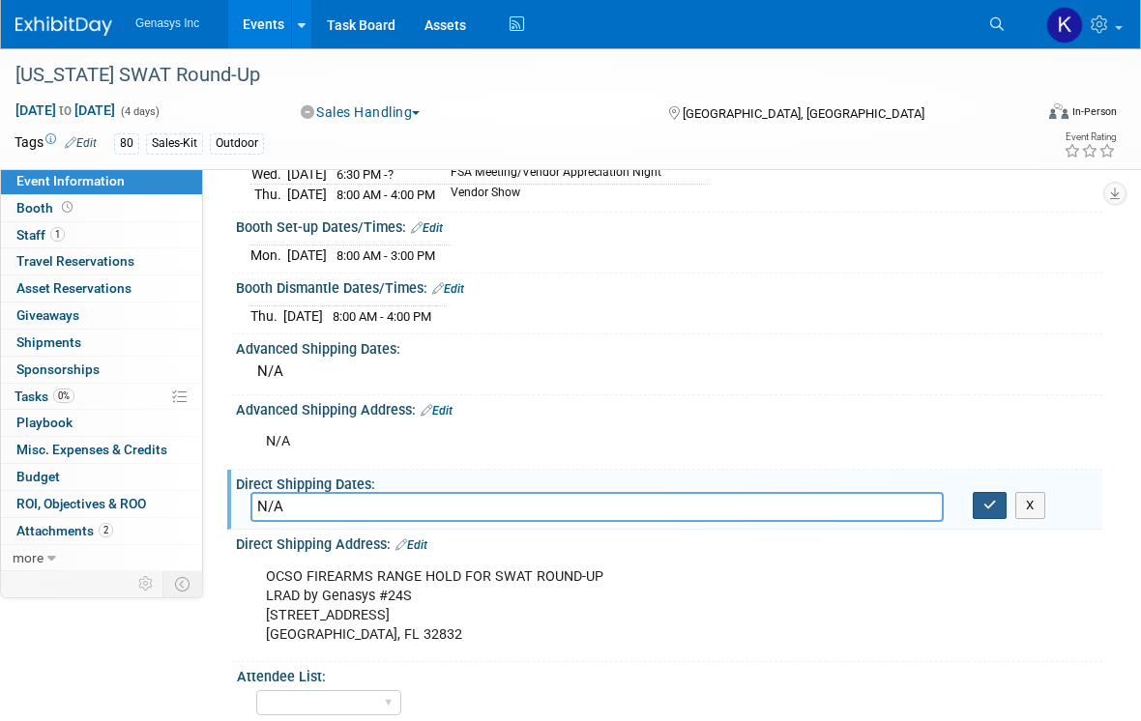
type input "N/A"
click at [991, 499] on icon "button" at bounding box center [990, 505] width 14 height 13
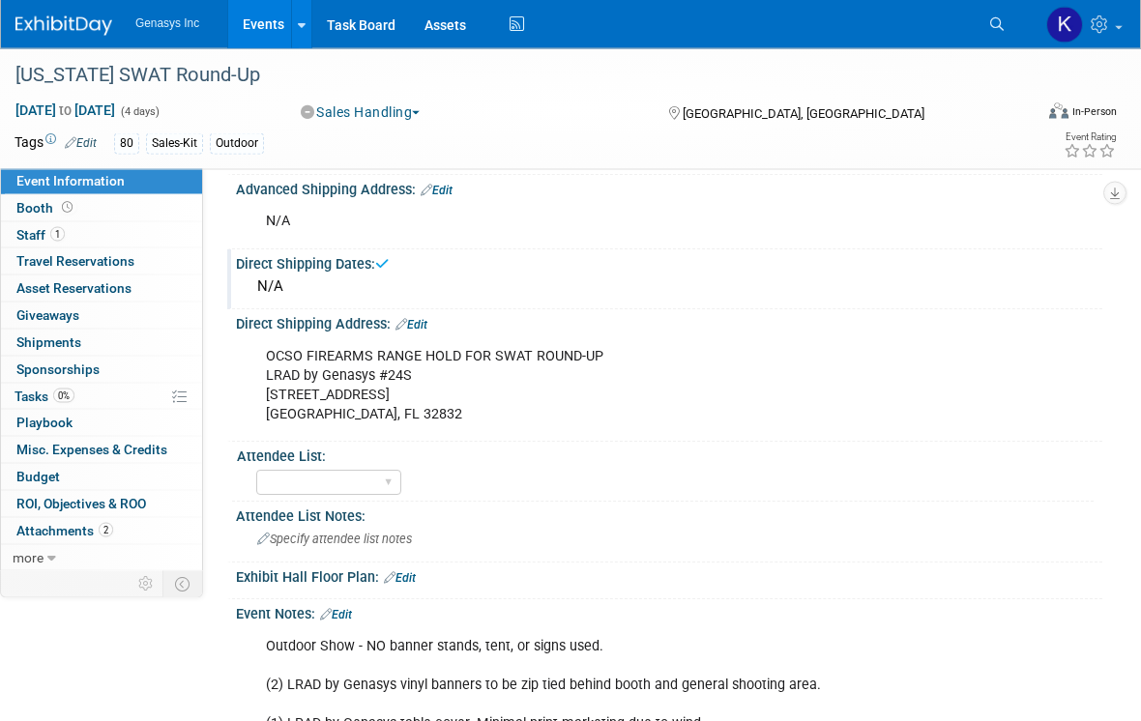
scroll to position [675, 0]
click at [270, 202] on div "N/A" at bounding box center [590, 221] width 676 height 39
click at [271, 215] on div "N/A" at bounding box center [590, 221] width 676 height 39
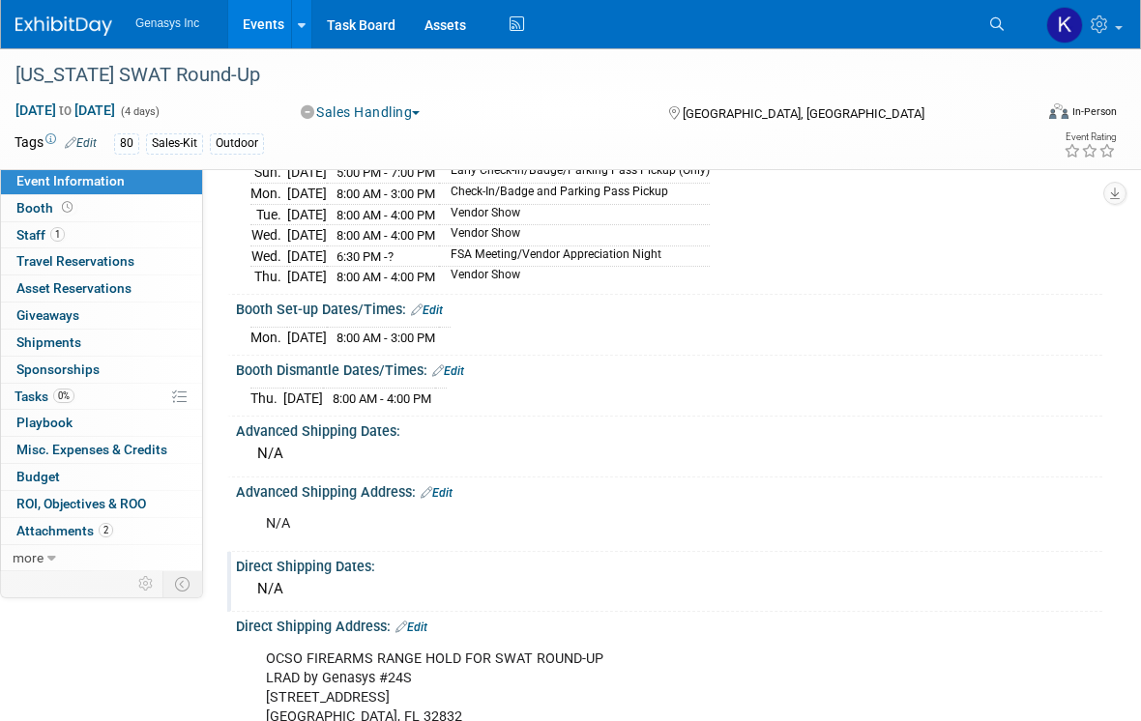
scroll to position [389, 0]
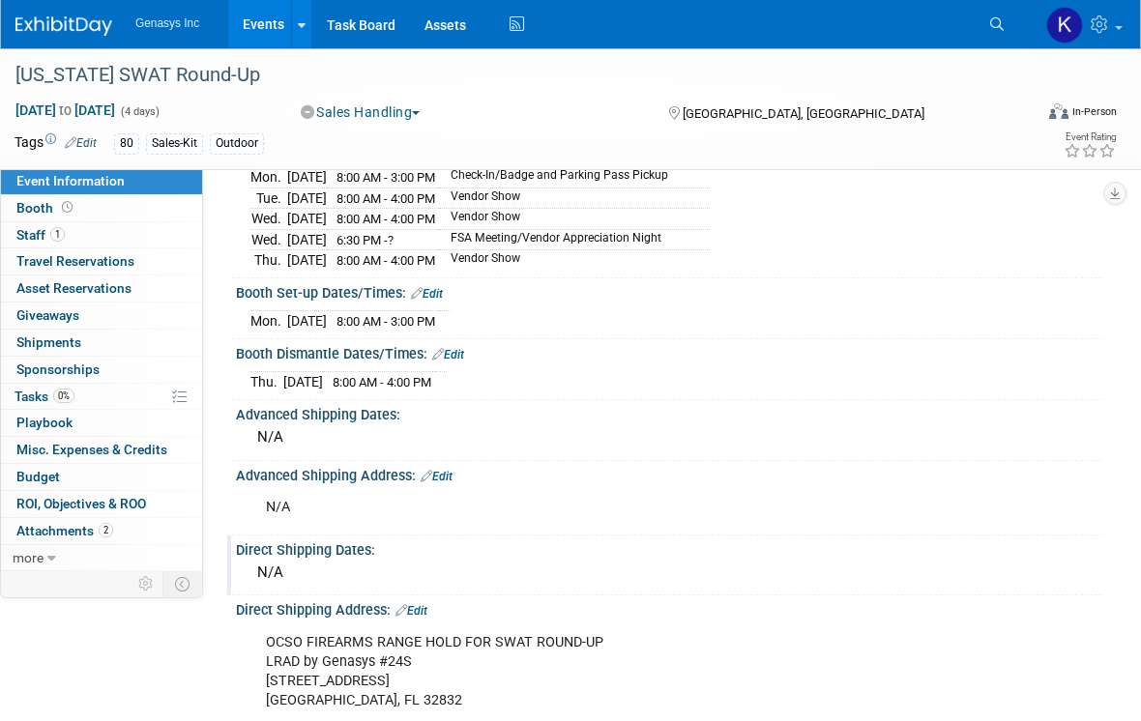
click at [44, 228] on span "Staff 1" at bounding box center [40, 234] width 48 height 15
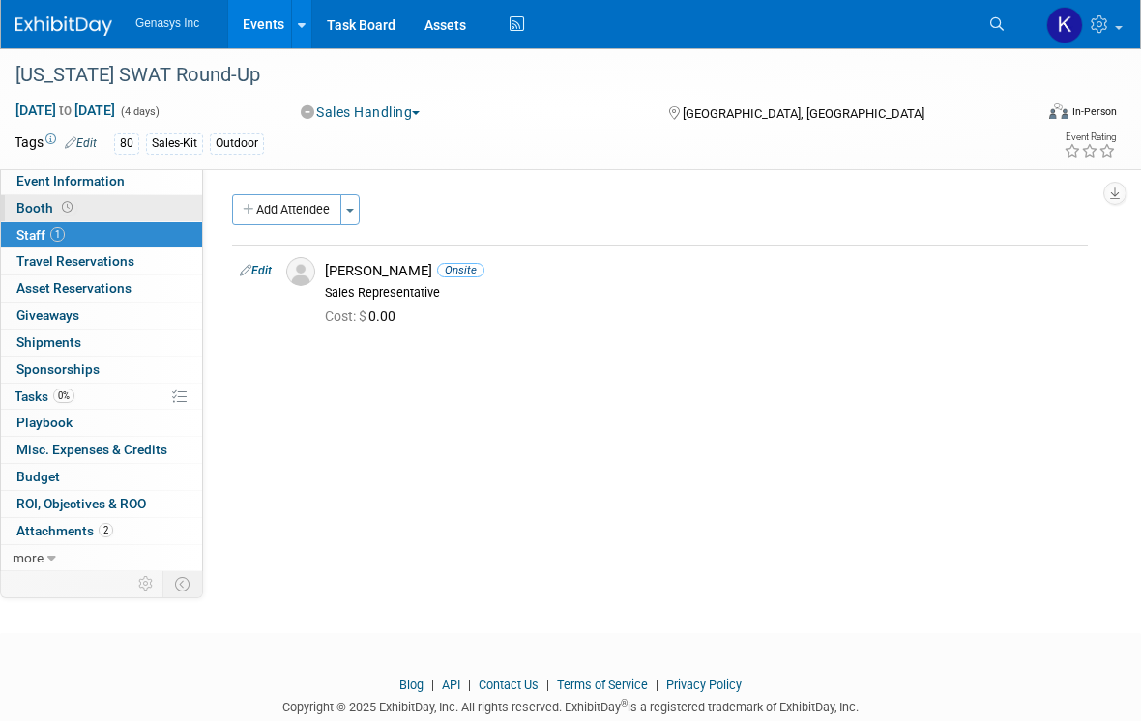
click at [49, 208] on span "Booth" at bounding box center [46, 207] width 60 height 15
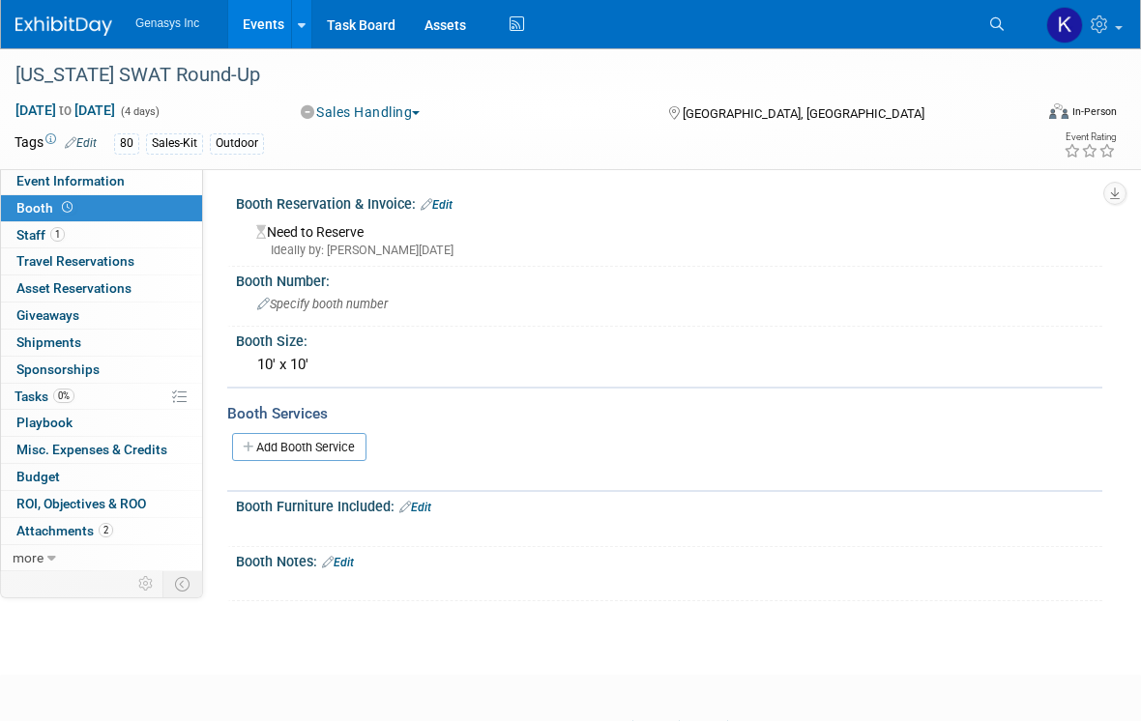
click at [247, 23] on link "Events" at bounding box center [263, 24] width 71 height 48
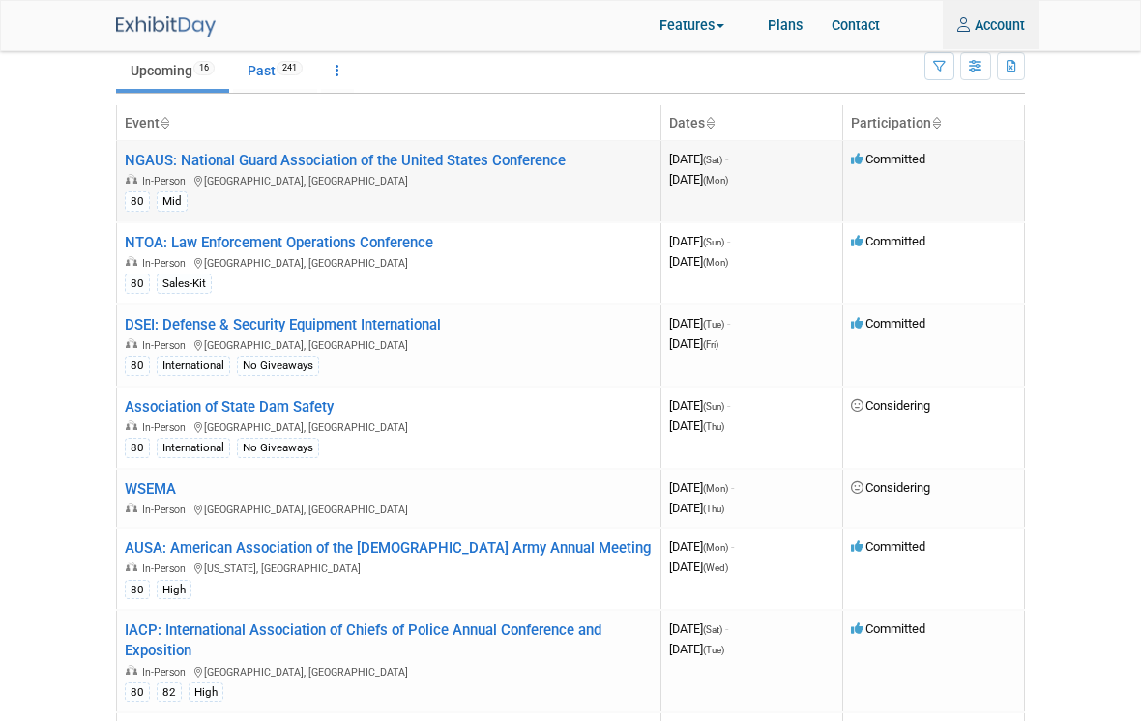
scroll to position [72, 0]
